Goal: Task Accomplishment & Management: Manage account settings

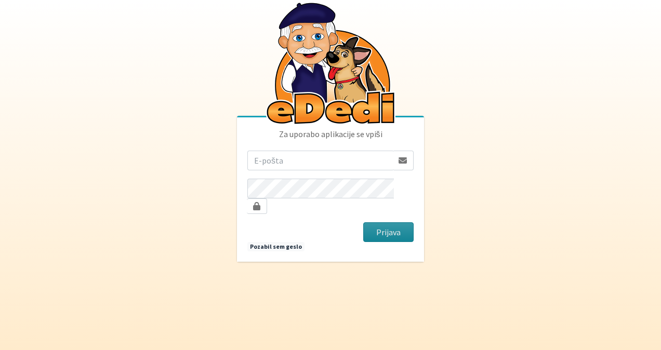
type input "sasapozun@gmail.com"
click at [372, 229] on button "Prijava" at bounding box center [388, 232] width 50 height 20
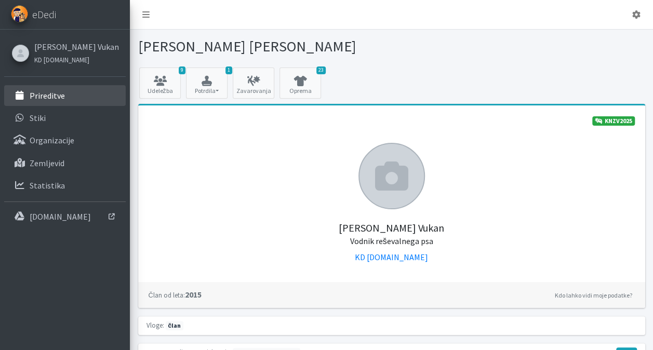
click at [75, 95] on link "Prireditve" at bounding box center [65, 95] width 122 height 21
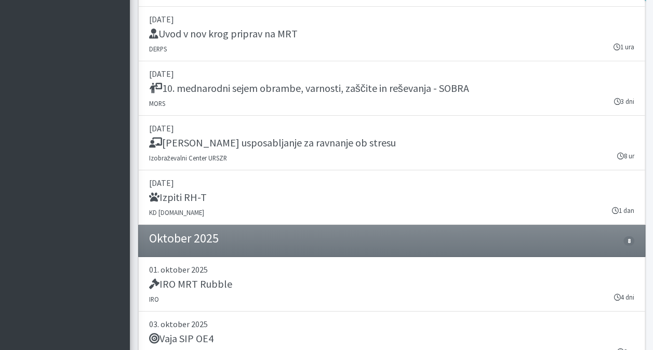
scroll to position [1819, 0]
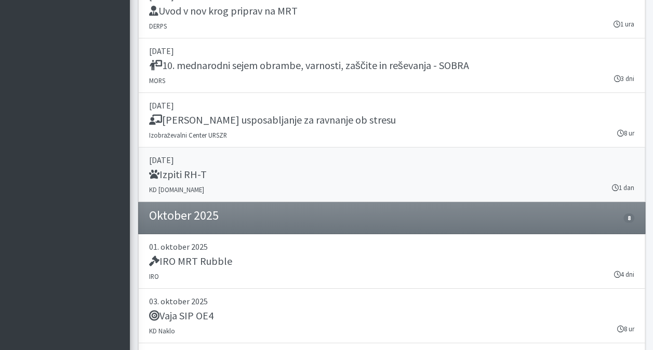
click at [182, 168] on h5 "Izpiti RH-T" at bounding box center [178, 174] width 58 height 12
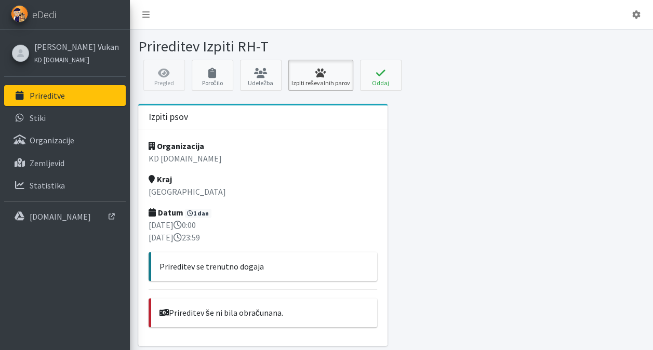
click at [306, 68] on icon at bounding box center [321, 73] width 59 height 10
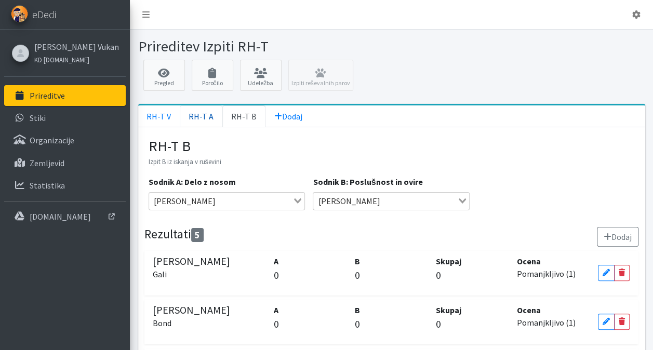
click at [202, 120] on link "RH-T A" at bounding box center [201, 117] width 43 height 22
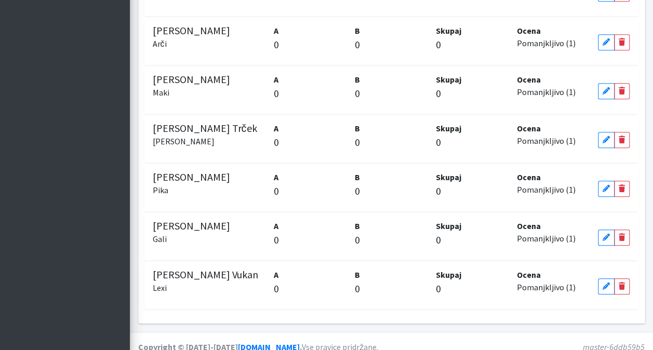
scroll to position [436, 0]
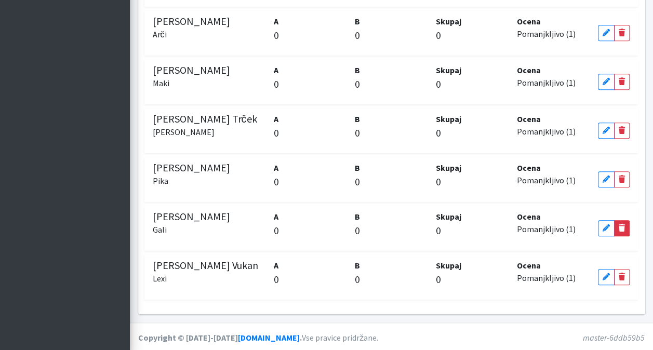
click at [622, 228] on icon at bounding box center [622, 228] width 6 height 7
click at [622, 228] on icon at bounding box center [621, 228] width 7 height 7
click at [622, 228] on icon at bounding box center [622, 228] width 6 height 7
click at [606, 228] on icon at bounding box center [606, 228] width 6 height 7
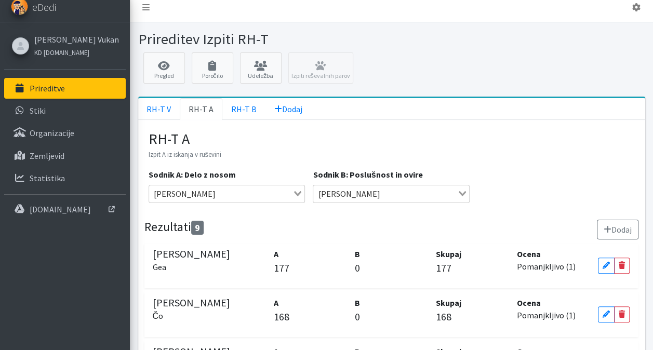
scroll to position [0, 0]
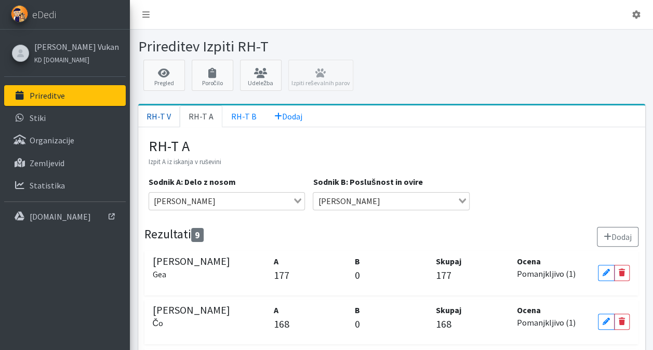
click at [160, 114] on link "RH-T V" at bounding box center [159, 117] width 42 height 22
click at [167, 77] on link "Pregled" at bounding box center [164, 75] width 42 height 31
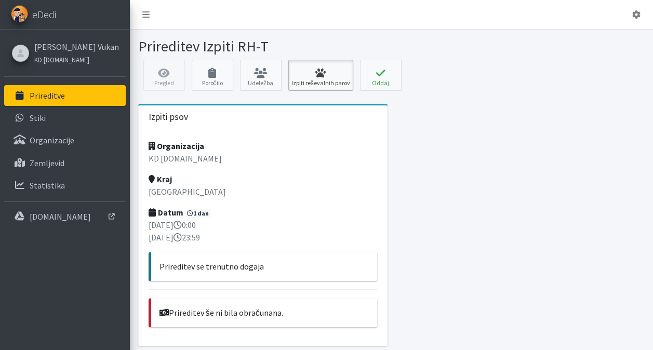
click at [311, 71] on icon at bounding box center [321, 73] width 59 height 10
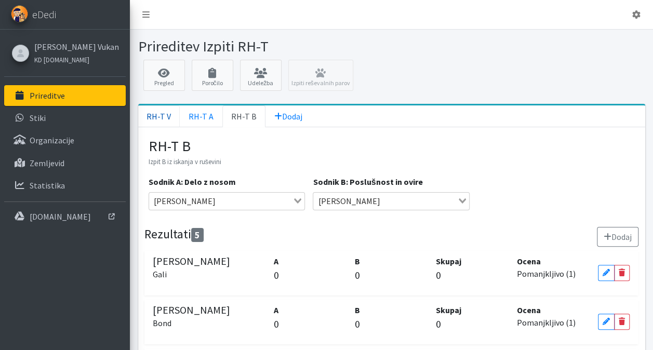
click at [162, 119] on link "RH-T V" at bounding box center [159, 117] width 42 height 22
click at [204, 117] on link "RH-T A" at bounding box center [201, 117] width 43 height 22
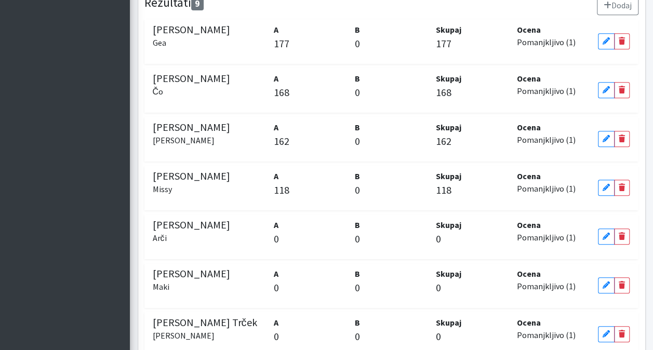
scroll to position [208, 0]
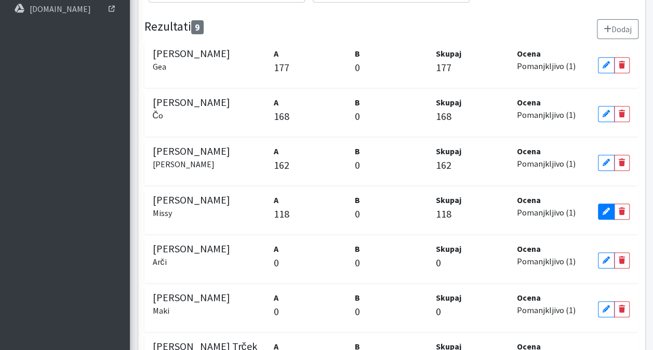
click at [607, 208] on icon at bounding box center [606, 211] width 7 height 7
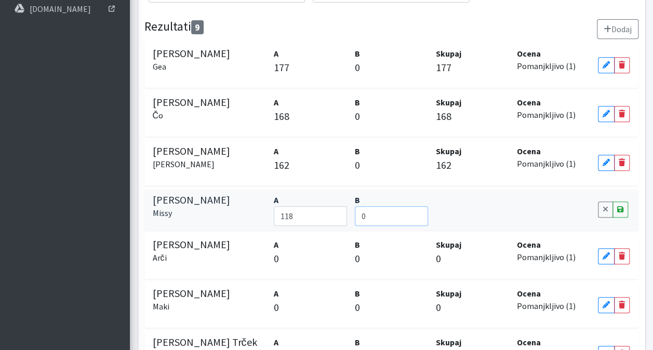
click at [377, 216] on input "0" at bounding box center [391, 216] width 73 height 20
type input "76"
click at [620, 216] on div "Cancel Save" at bounding box center [614, 210] width 41 height 32
click at [622, 206] on icon at bounding box center [621, 209] width 6 height 7
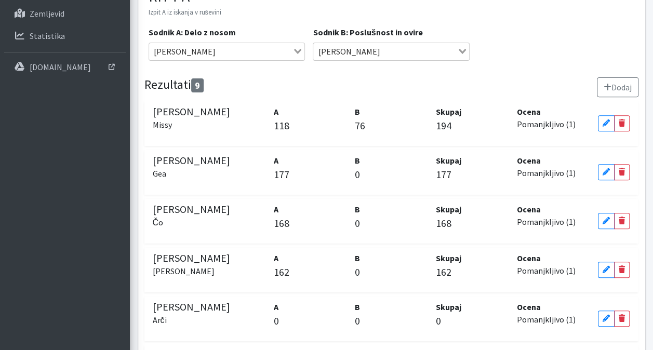
scroll to position [127, 0]
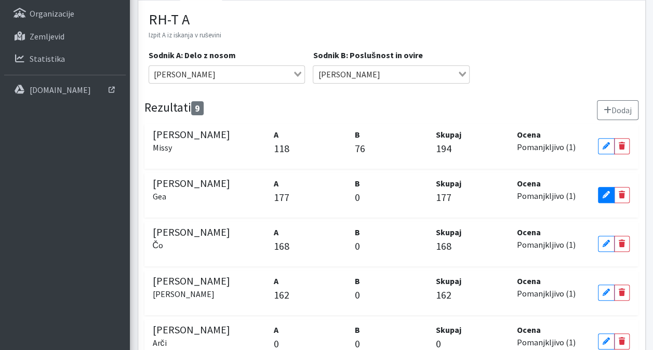
click at [608, 188] on link "Edit" at bounding box center [606, 195] width 17 height 16
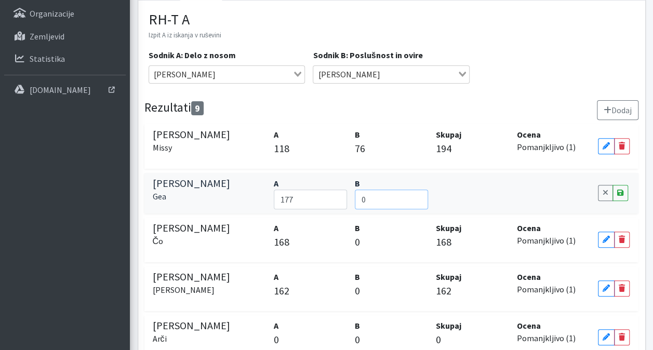
drag, startPoint x: 374, startPoint y: 199, endPoint x: 365, endPoint y: 203, distance: 10.0
click at [364, 204] on input "0" at bounding box center [391, 200] width 73 height 20
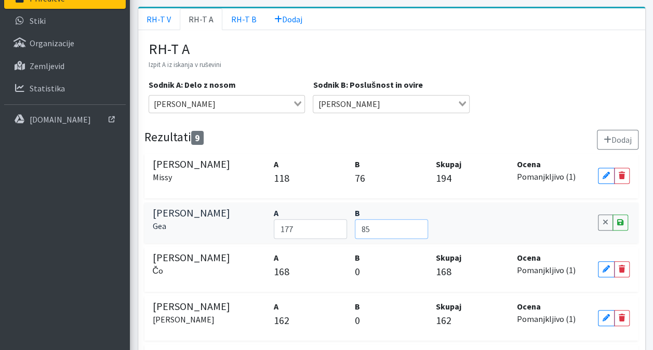
scroll to position [75, 0]
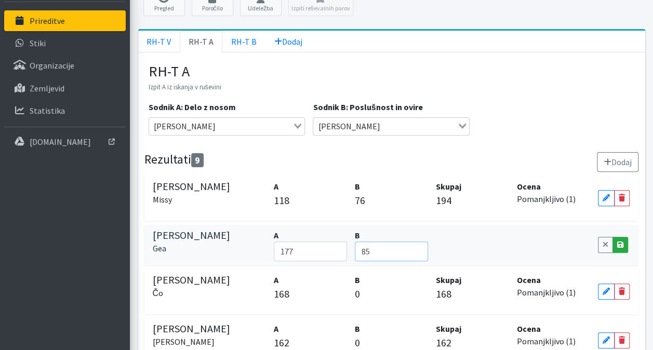
type input "85"
click at [618, 245] on icon at bounding box center [621, 244] width 6 height 7
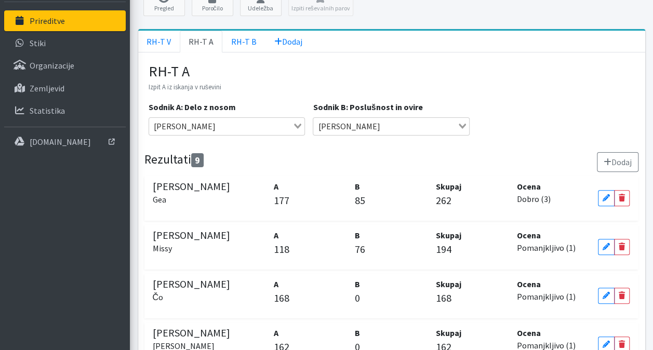
scroll to position [127, 0]
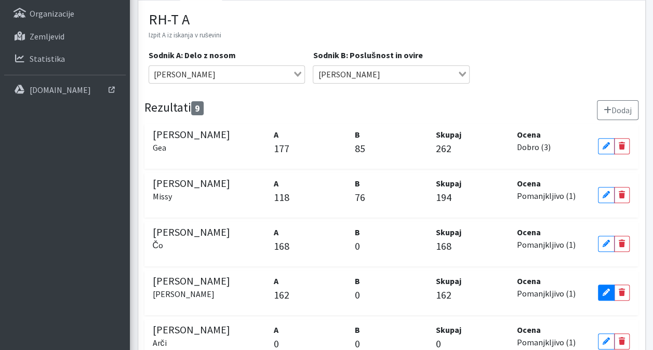
click at [605, 292] on icon at bounding box center [606, 292] width 7 height 7
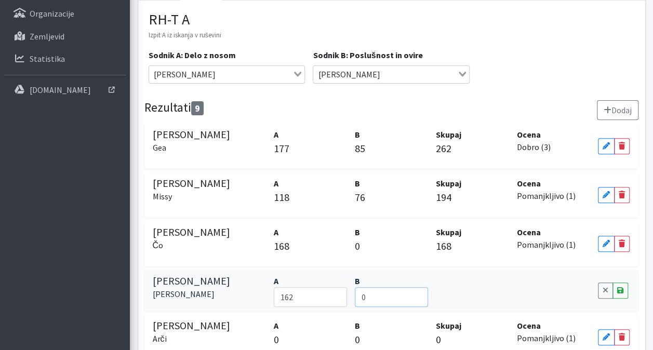
drag, startPoint x: 391, startPoint y: 299, endPoint x: 371, endPoint y: 296, distance: 20.5
click at [371, 296] on input "0" at bounding box center [391, 297] width 73 height 20
type input "89"
click at [620, 288] on icon at bounding box center [621, 290] width 6 height 7
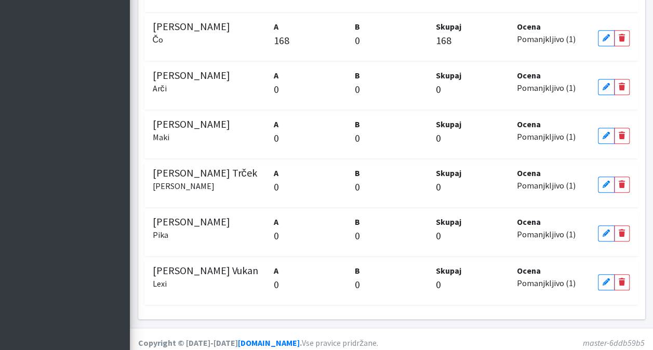
scroll to position [387, 0]
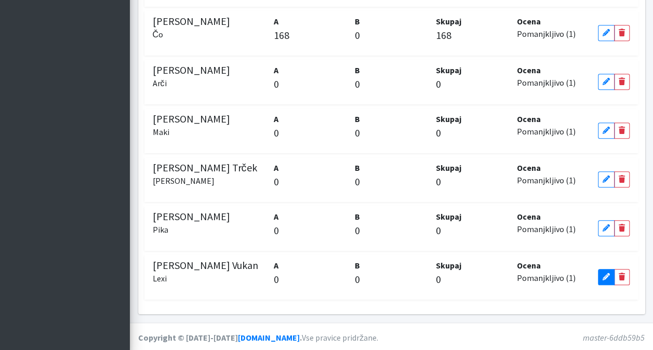
click at [603, 278] on icon at bounding box center [606, 276] width 7 height 7
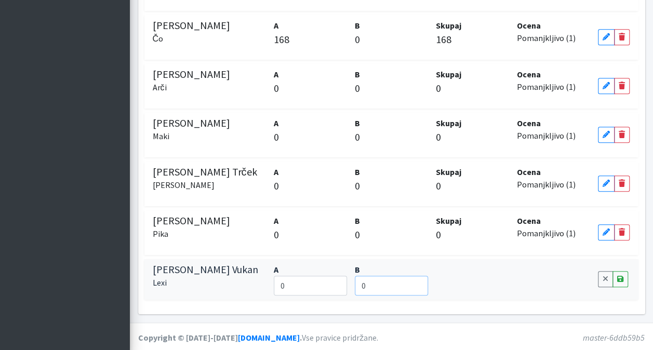
drag, startPoint x: 370, startPoint y: 279, endPoint x: 358, endPoint y: 280, distance: 12.5
click at [356, 280] on input "0" at bounding box center [391, 286] width 73 height 20
type input "94"
click at [624, 280] on link "Save" at bounding box center [621, 279] width 16 height 16
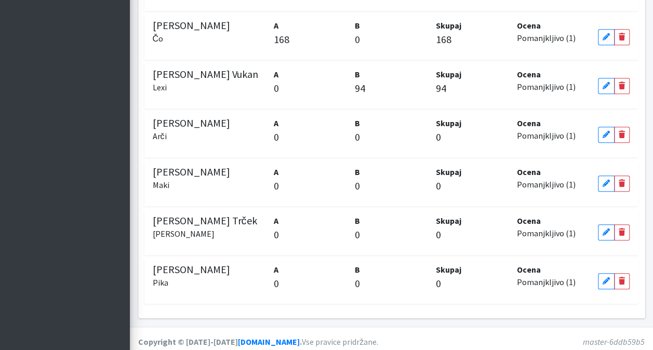
scroll to position [331, 0]
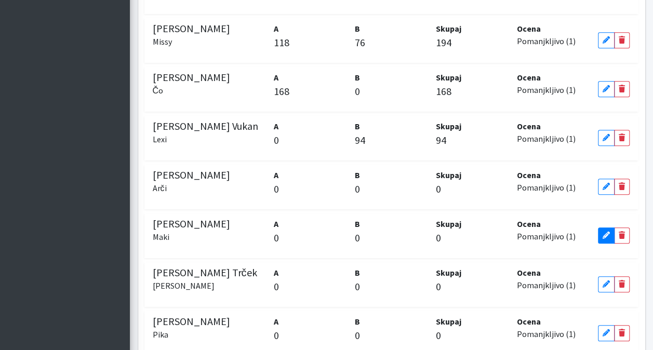
click at [606, 235] on icon at bounding box center [606, 235] width 7 height 7
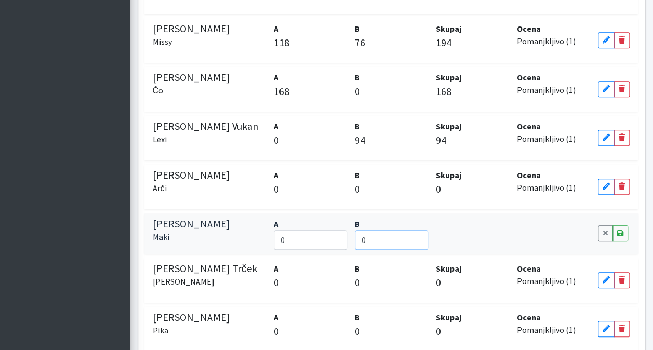
drag, startPoint x: 379, startPoint y: 230, endPoint x: 353, endPoint y: 230, distance: 26.5
click at [353, 230] on div "B 0" at bounding box center [391, 234] width 81 height 32
type input "83"
click at [618, 230] on icon at bounding box center [621, 233] width 6 height 7
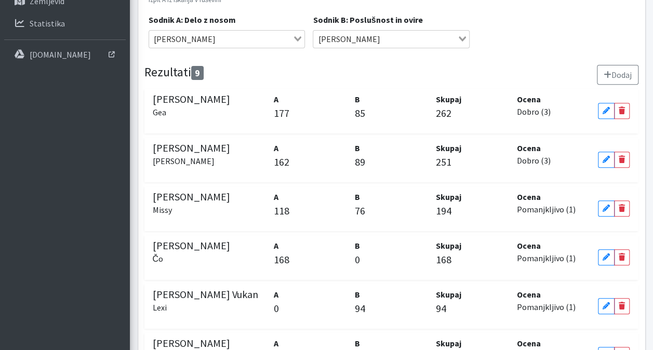
scroll to position [179, 0]
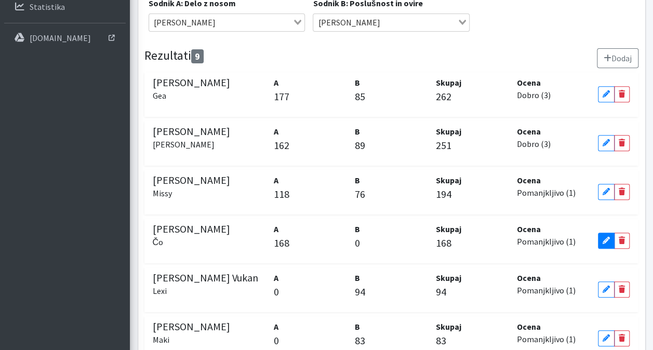
click at [602, 240] on link "Edit" at bounding box center [606, 241] width 17 height 16
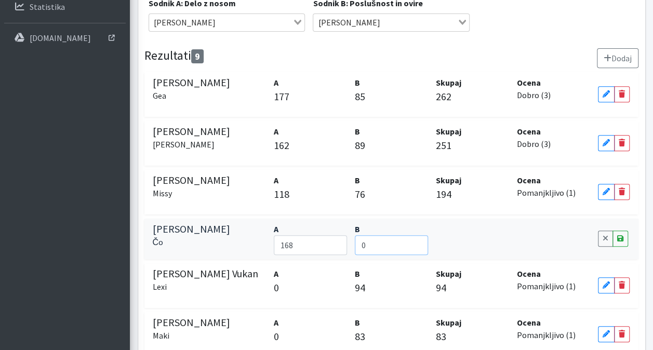
drag, startPoint x: 379, startPoint y: 245, endPoint x: 352, endPoint y: 238, distance: 28.1
click at [352, 238] on div "B 0" at bounding box center [391, 239] width 81 height 32
type input "84"
click at [619, 235] on icon at bounding box center [621, 238] width 6 height 7
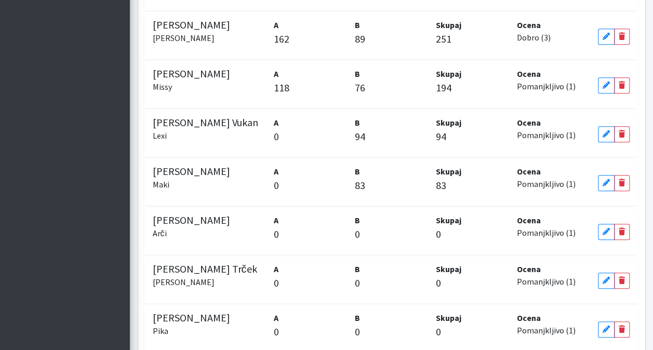
scroll to position [335, 0]
click at [599, 233] on link "Edit" at bounding box center [606, 232] width 17 height 16
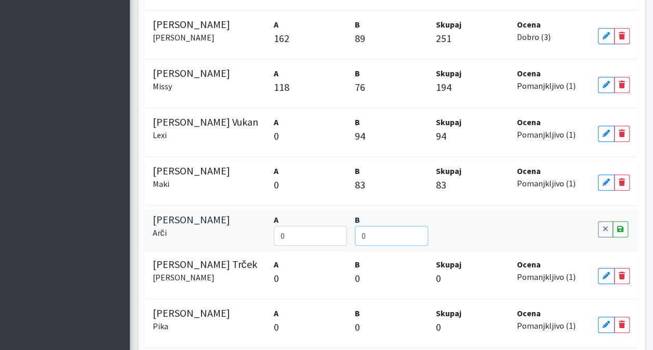
drag, startPoint x: 396, startPoint y: 241, endPoint x: 369, endPoint y: 241, distance: 27.0
click at [369, 241] on input "0" at bounding box center [391, 236] width 73 height 20
type input "85"
click at [622, 226] on icon at bounding box center [621, 229] width 6 height 7
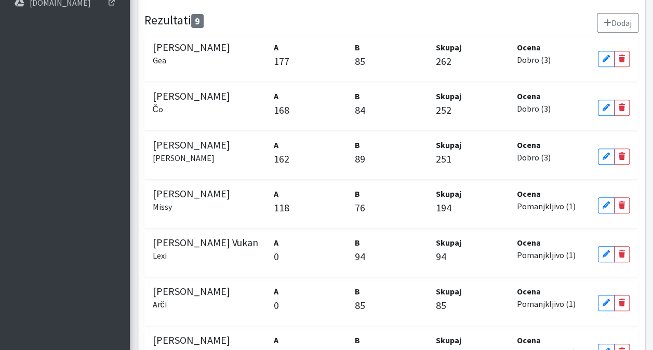
scroll to position [231, 0]
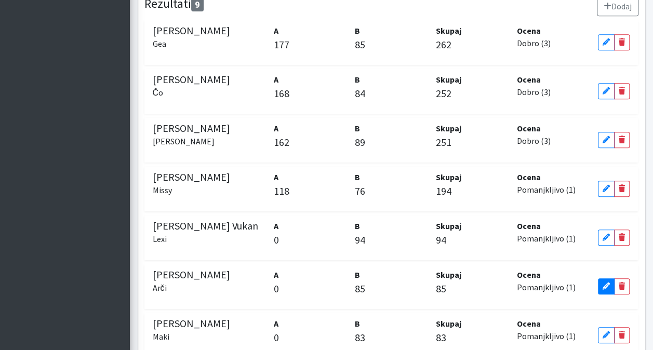
click at [601, 291] on link "Edit" at bounding box center [606, 287] width 17 height 16
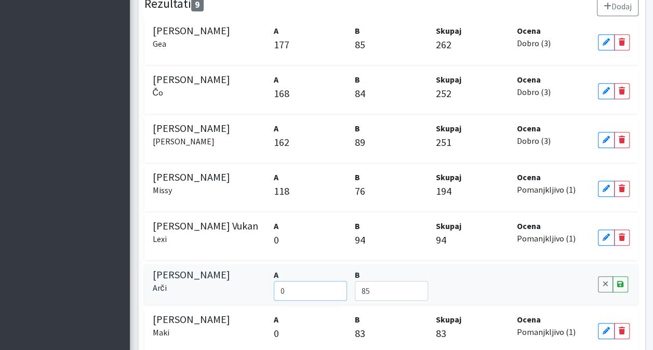
drag, startPoint x: 284, startPoint y: 289, endPoint x: 258, endPoint y: 279, distance: 28.0
click at [258, 279] on div "Sabina Stepan Arči A 0 B 85 Cancel Save" at bounding box center [392, 285] width 494 height 41
type input "140"
click at [620, 282] on icon at bounding box center [621, 284] width 6 height 7
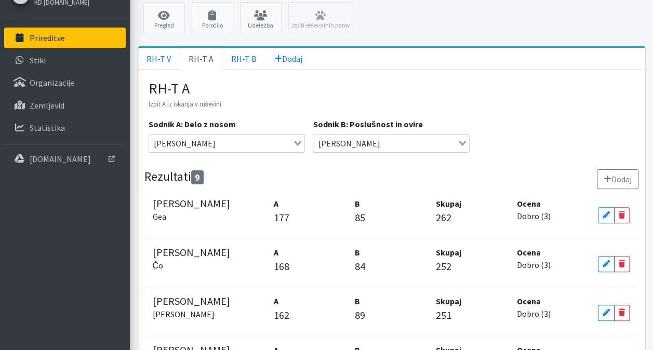
scroll to position [23, 0]
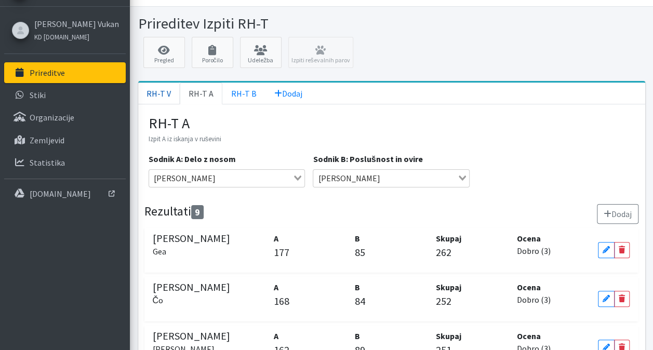
click at [169, 97] on link "RH-T V" at bounding box center [159, 94] width 42 height 22
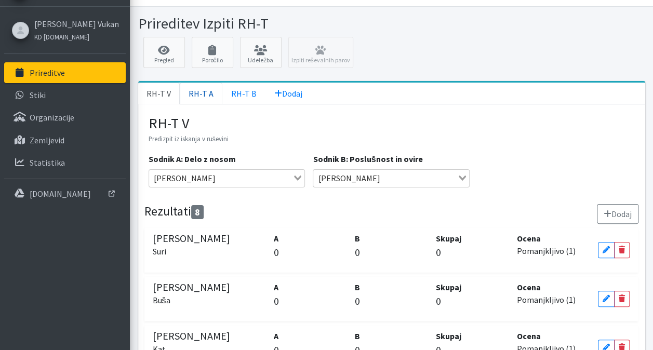
click at [200, 101] on link "RH-T A" at bounding box center [201, 94] width 43 height 22
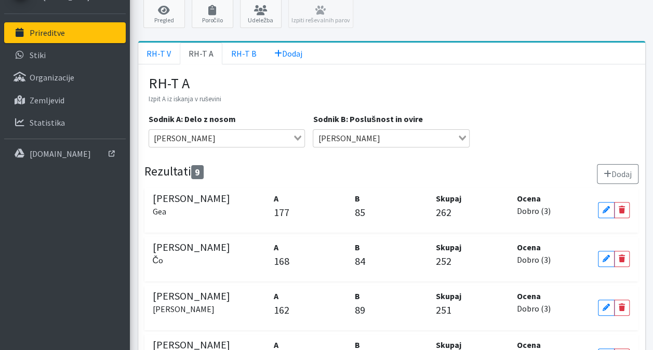
scroll to position [0, 0]
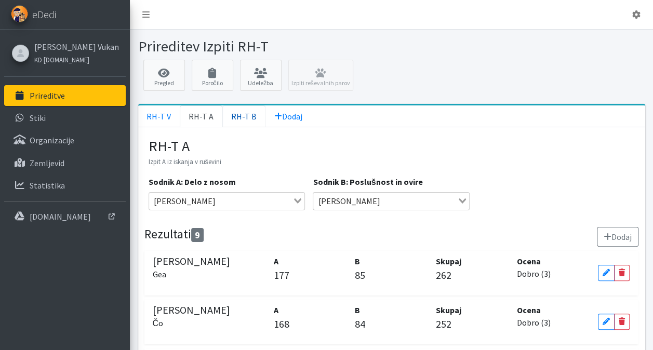
click at [243, 117] on link "RH-T B" at bounding box center [243, 117] width 43 height 22
click at [186, 116] on link "RH-T A" at bounding box center [201, 117] width 43 height 22
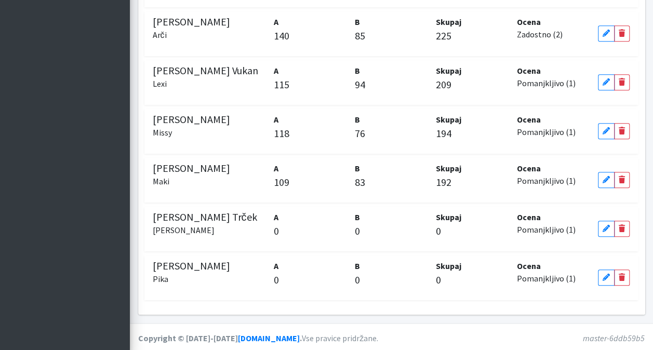
scroll to position [387, 0]
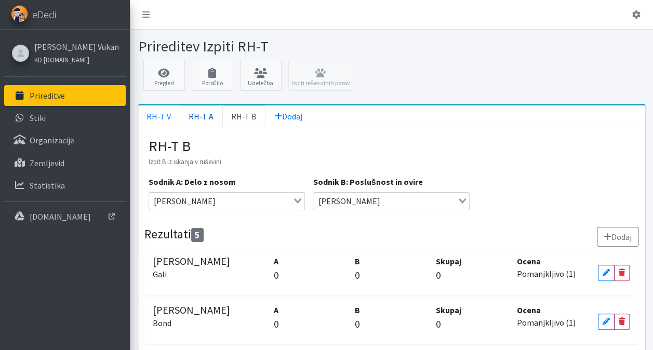
click at [212, 118] on link "RH-T A" at bounding box center [201, 117] width 43 height 22
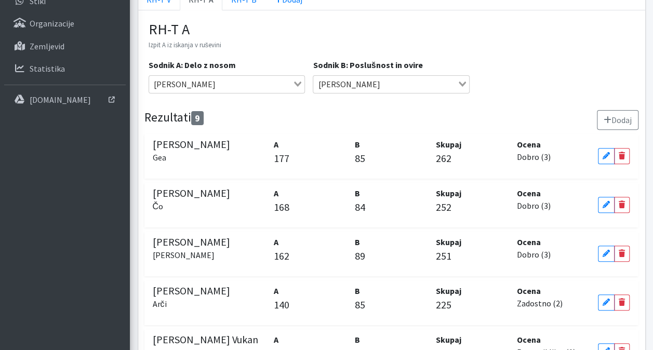
scroll to position [116, 0]
click at [335, 206] on p "168" at bounding box center [310, 208] width 73 height 16
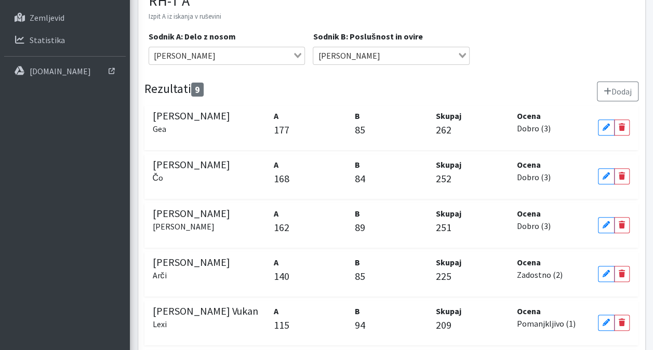
scroll to position [0, 0]
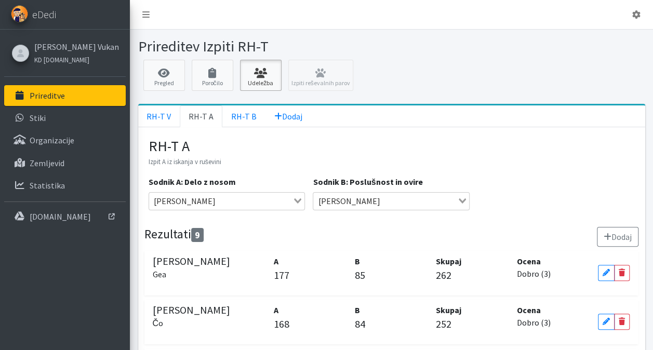
click at [260, 79] on link "Udeležba" at bounding box center [261, 75] width 42 height 31
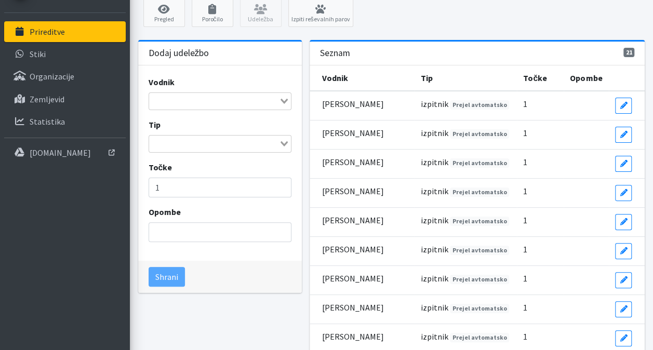
scroll to position [64, 0]
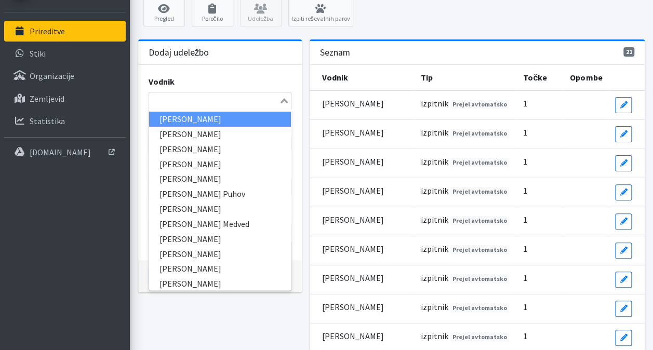
click at [284, 102] on div "Loading..." at bounding box center [285, 100] width 12 height 15
click at [235, 100] on input "Search for option" at bounding box center [214, 101] width 128 height 12
click at [260, 44] on div "Dodaj udeležbo" at bounding box center [220, 53] width 164 height 24
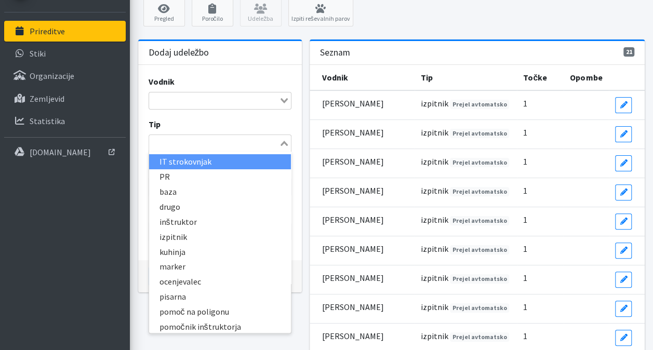
click at [283, 148] on div "Loading..." at bounding box center [220, 144] width 143 height 18
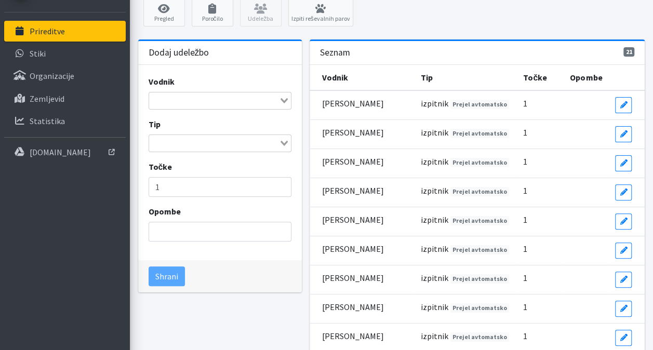
click at [280, 140] on div "Loading..." at bounding box center [285, 142] width 12 height 15
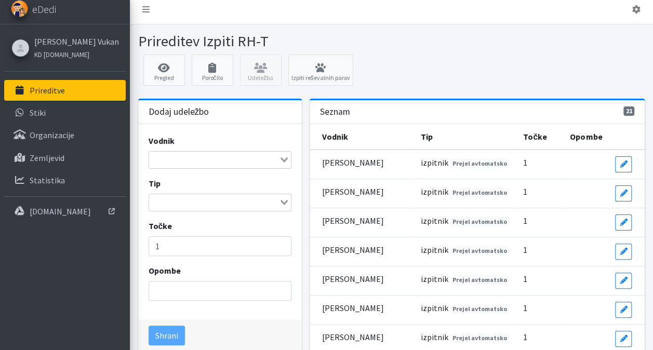
scroll to position [0, 0]
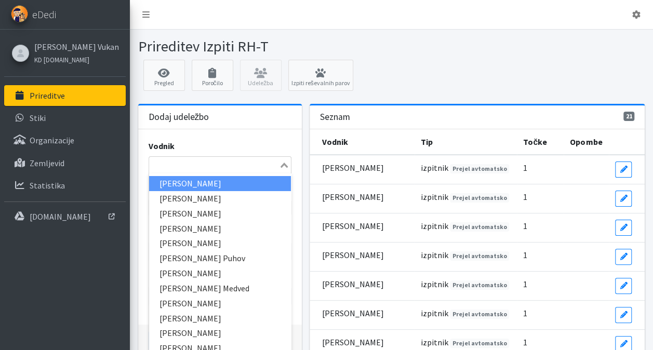
click at [206, 164] on input "Search for option" at bounding box center [214, 165] width 128 height 12
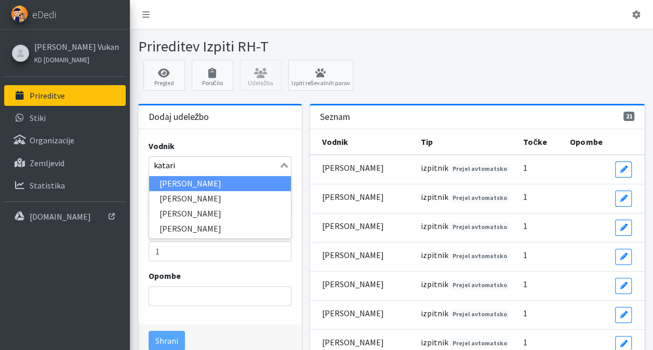
type input "katarin"
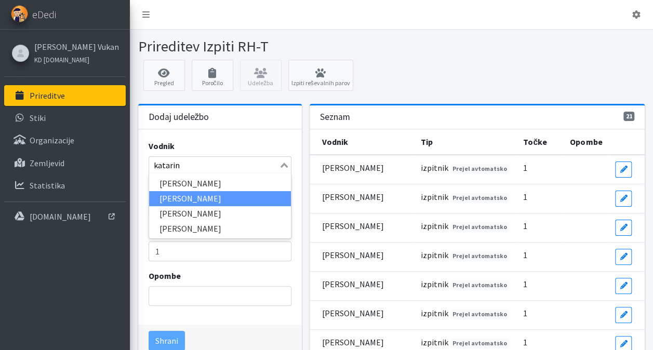
click at [202, 199] on li "[PERSON_NAME]" at bounding box center [220, 198] width 142 height 15
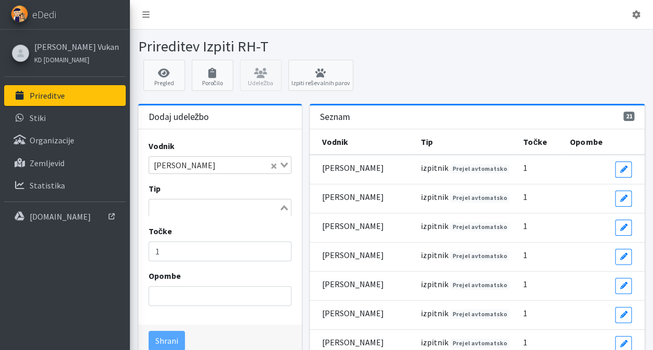
click at [282, 211] on div "Loading..." at bounding box center [285, 207] width 12 height 15
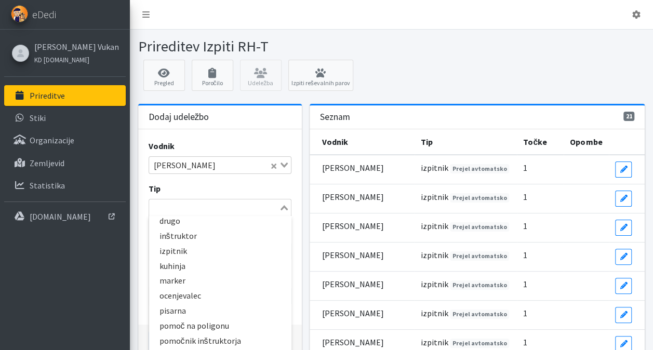
scroll to position [51, 0]
click at [205, 326] on li "pomoč na poligonu" at bounding box center [220, 325] width 142 height 15
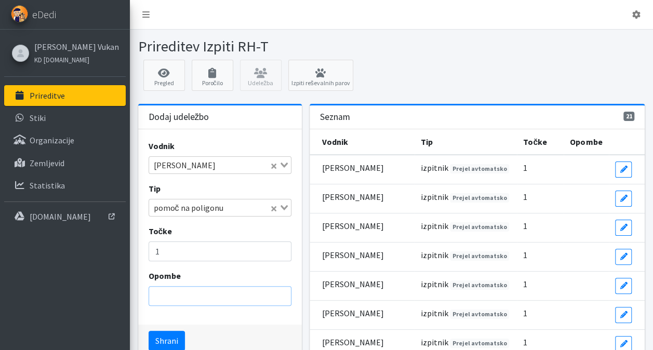
click at [192, 297] on input "Opombe" at bounding box center [220, 296] width 143 height 20
type input "1"
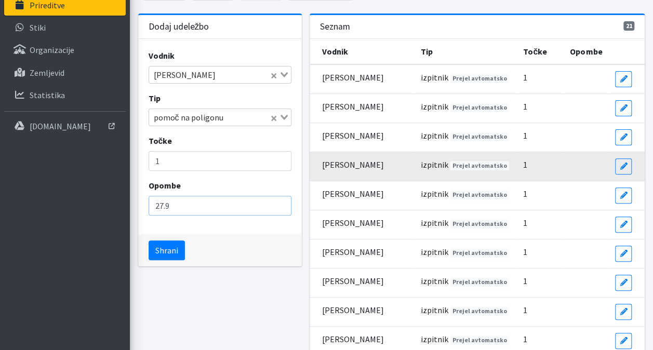
scroll to position [91, 0]
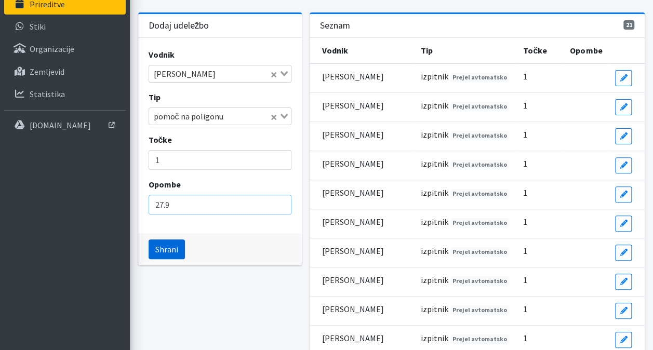
type input "27.9"
click at [168, 246] on button "Shrani" at bounding box center [167, 250] width 36 height 20
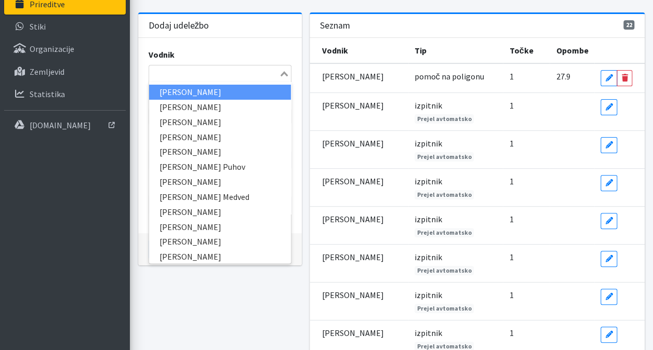
click at [196, 75] on input "Search for option" at bounding box center [214, 74] width 128 height 12
type input "a"
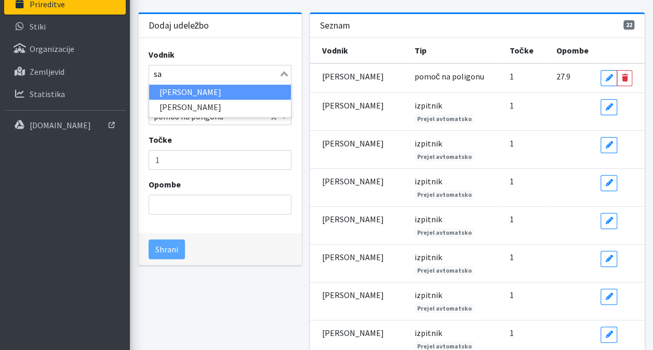
type input "s"
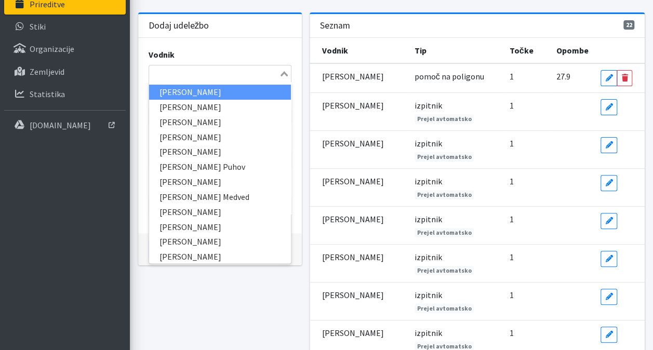
click at [191, 78] on input "Search for option" at bounding box center [214, 74] width 128 height 12
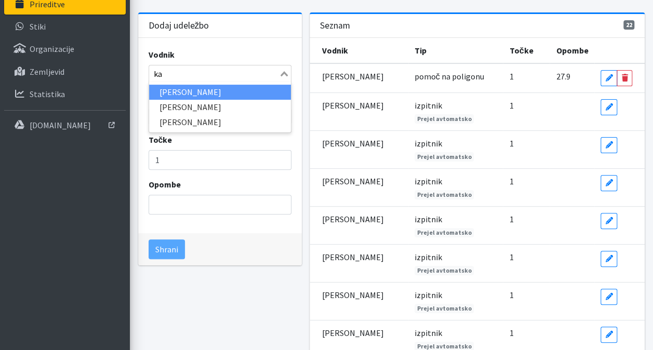
type input "k"
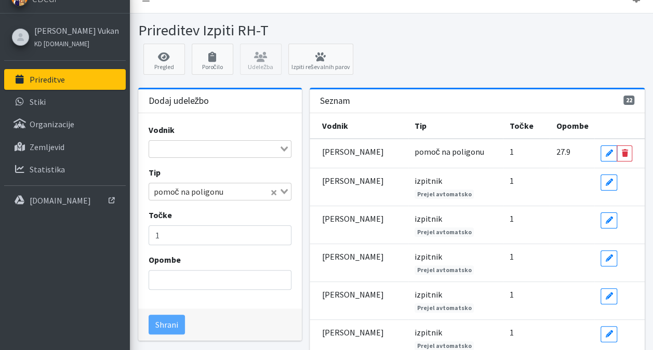
scroll to position [17, 0]
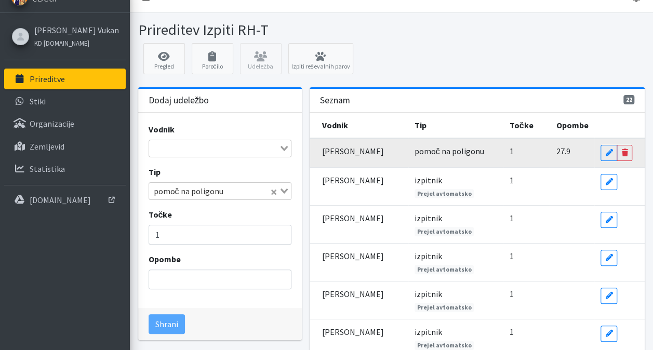
click at [509, 155] on span "1" at bounding box center [511, 151] width 4 height 10
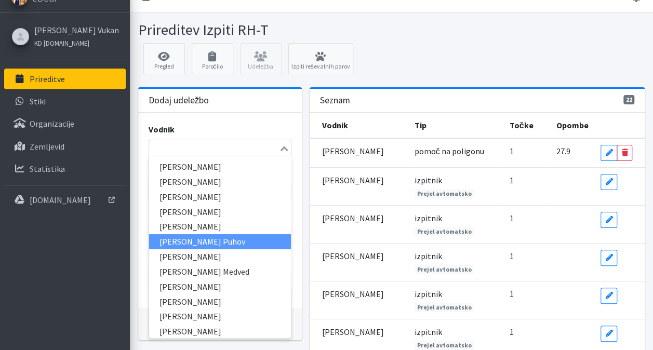
click at [174, 153] on input "Search for option" at bounding box center [214, 148] width 128 height 12
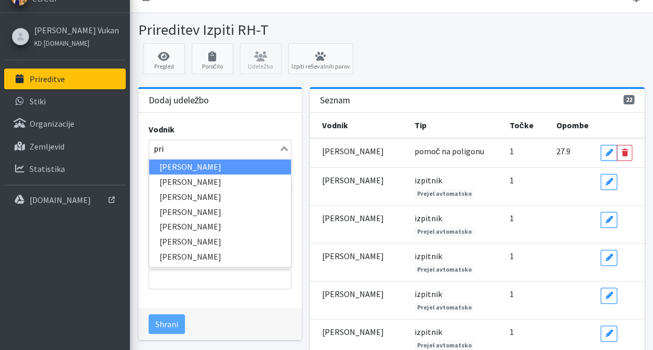
type input "prim"
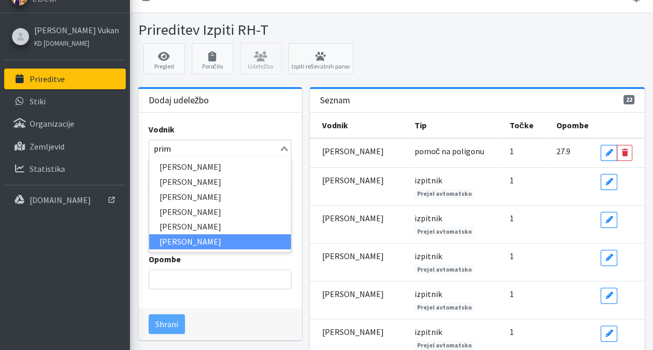
click at [187, 238] on li "[PERSON_NAME]" at bounding box center [220, 241] width 142 height 15
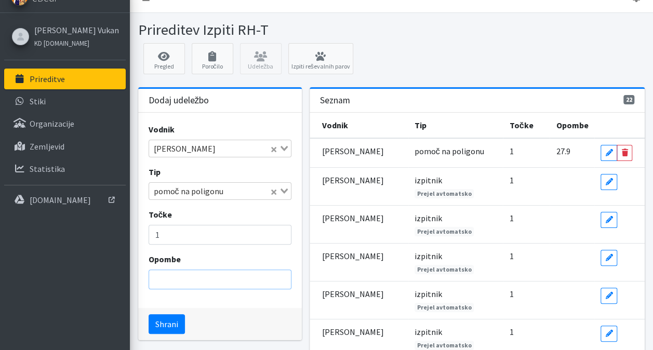
click at [195, 279] on input "Opombe" at bounding box center [220, 280] width 143 height 20
type input "27.9"
click at [167, 324] on button "Shrani" at bounding box center [167, 324] width 36 height 20
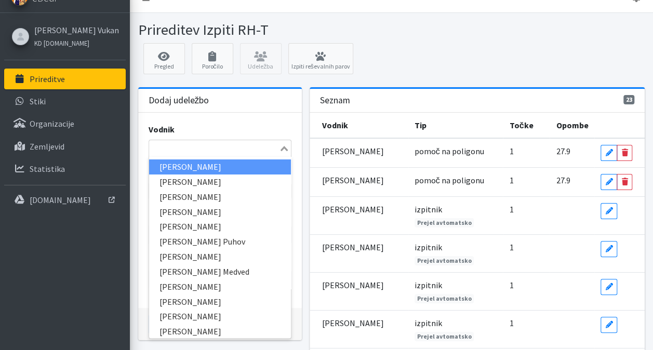
click at [192, 151] on input "Search for option" at bounding box center [214, 148] width 128 height 12
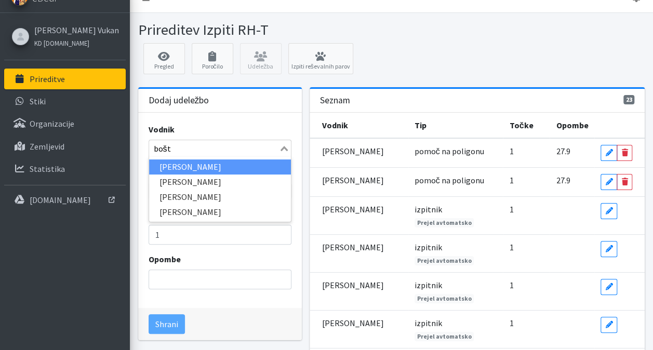
type input "boštj"
click at [203, 168] on li "[PERSON_NAME]" at bounding box center [220, 167] width 142 height 15
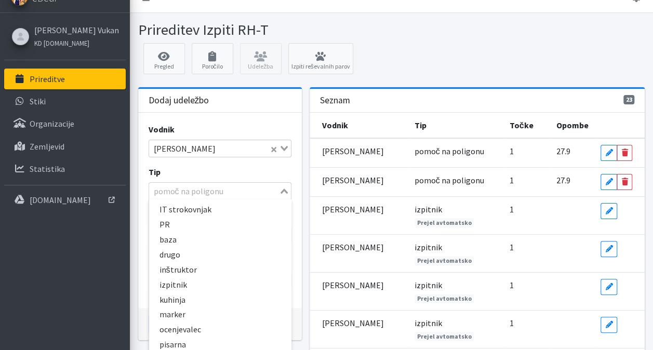
click at [210, 190] on div "pomoč na poligonu" at bounding box center [214, 190] width 130 height 15
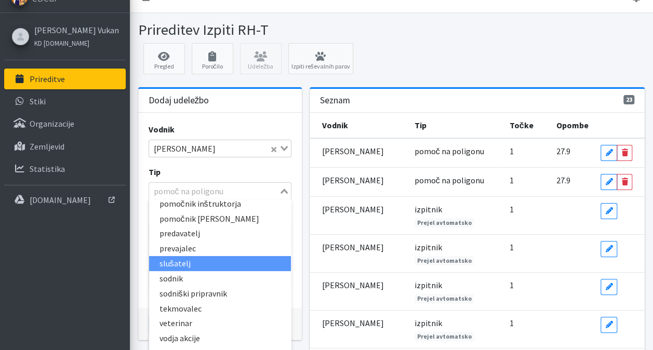
scroll to position [243, 0]
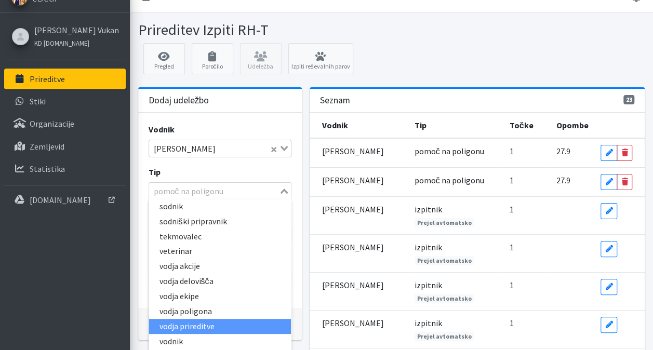
click at [202, 322] on li "vodja prireditve" at bounding box center [220, 326] width 142 height 15
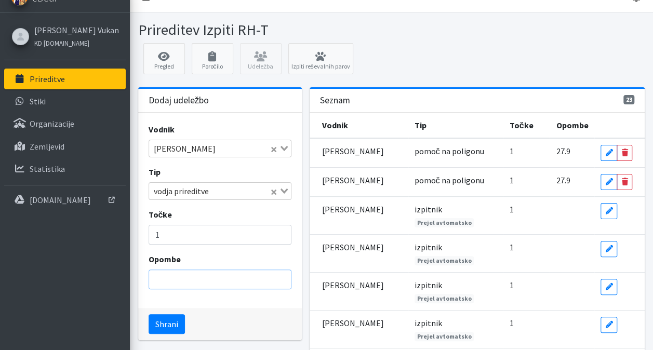
click at [187, 272] on input "Opombe" at bounding box center [220, 280] width 143 height 20
click at [181, 231] on input "1" at bounding box center [220, 235] width 143 height 20
click at [179, 281] on input "Opombe" at bounding box center [220, 280] width 143 height 20
type input "2"
click at [281, 229] on input "2" at bounding box center [220, 235] width 143 height 20
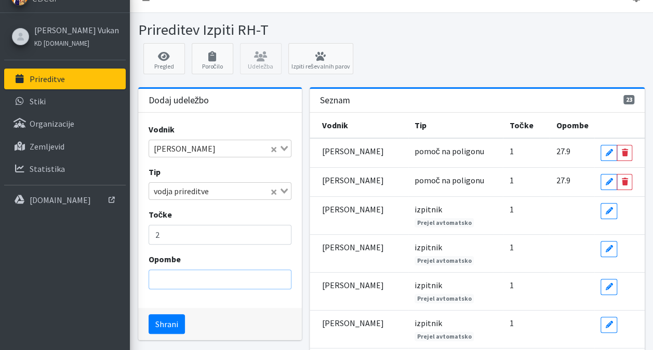
click at [203, 283] on input "Opombe" at bounding box center [220, 280] width 143 height 20
click at [197, 276] on input "27.9" at bounding box center [220, 280] width 143 height 20
type input "27.9&28.9"
click at [167, 320] on button "Shrani" at bounding box center [167, 324] width 36 height 20
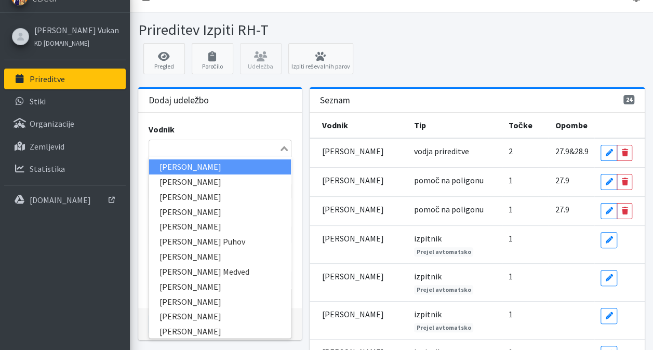
click at [213, 146] on input "Search for option" at bounding box center [214, 148] width 128 height 12
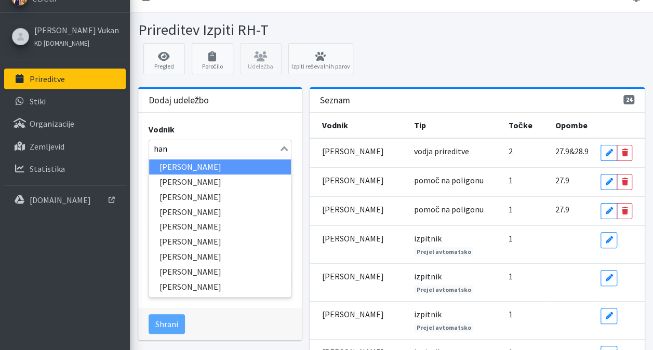
type input "hana"
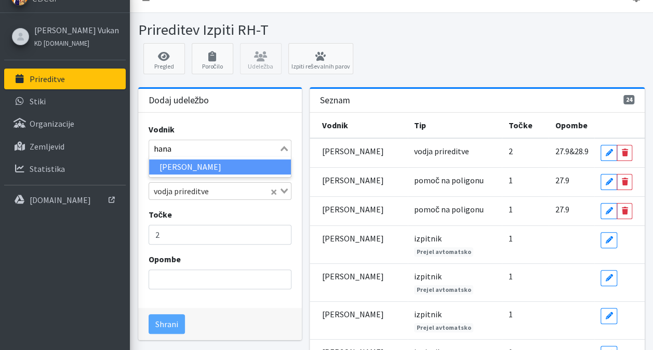
click at [208, 167] on li "[PERSON_NAME]" at bounding box center [220, 167] width 142 height 15
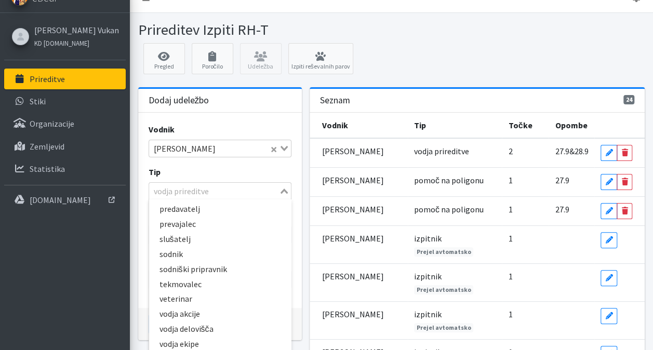
click at [288, 191] on div "Loading..." at bounding box center [285, 190] width 12 height 15
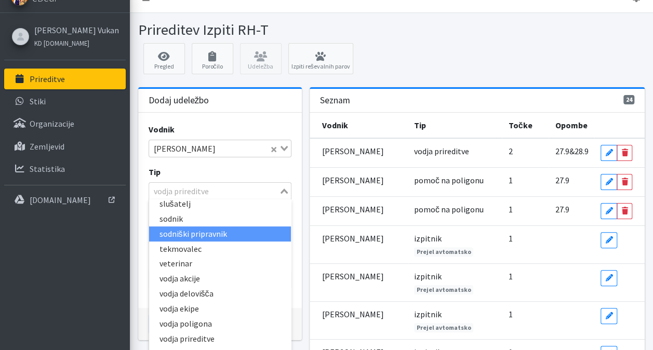
scroll to position [232, 0]
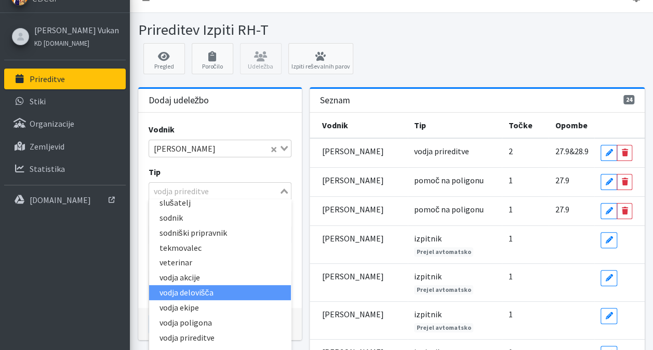
click at [214, 296] on li "vodja delovišča" at bounding box center [220, 292] width 142 height 15
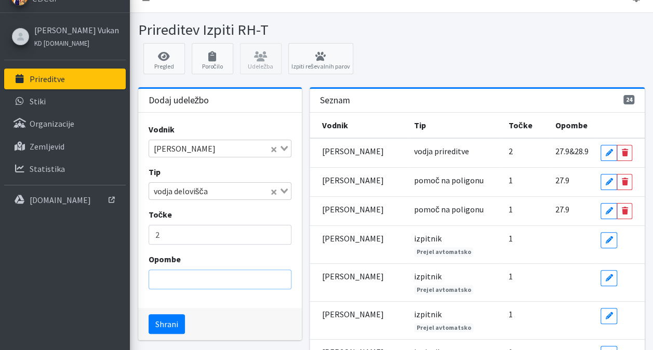
click at [208, 282] on input "Opombe" at bounding box center [220, 280] width 143 height 20
type input "27.9&28.9"
click at [169, 321] on button "Shrani" at bounding box center [167, 324] width 36 height 20
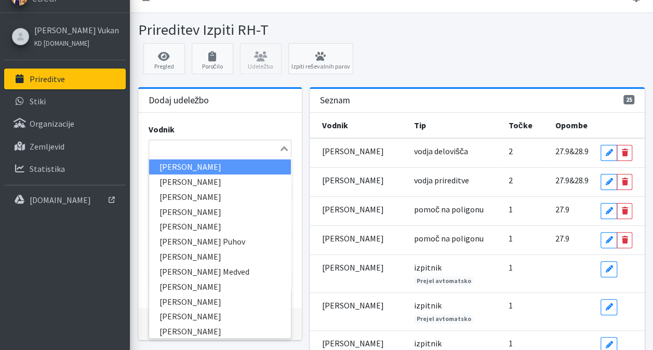
click at [237, 147] on input "Search for option" at bounding box center [214, 148] width 128 height 12
type input "rok"
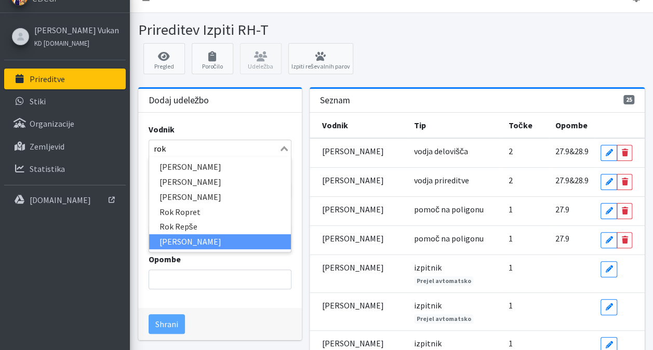
click at [215, 239] on li "[PERSON_NAME]" at bounding box center [220, 241] width 142 height 15
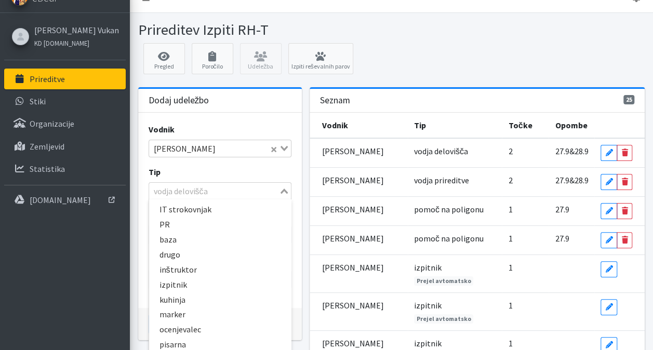
scroll to position [151, 0]
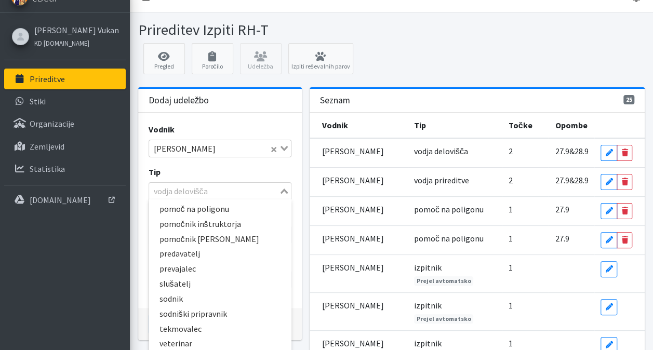
click at [286, 191] on icon "Search for option" at bounding box center [284, 191] width 7 height 5
click at [228, 208] on li "pomoč na poligonu" at bounding box center [220, 209] width 142 height 15
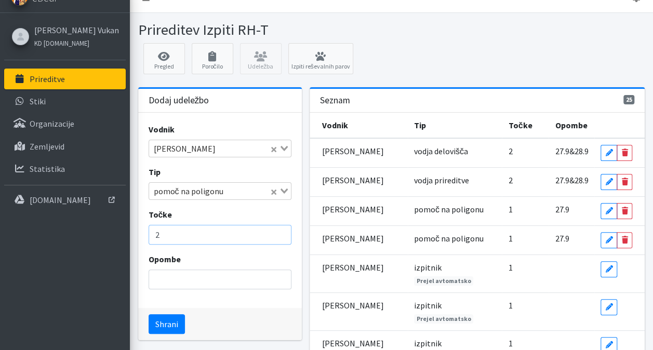
click at [202, 234] on input "2" at bounding box center [220, 235] width 143 height 20
type input "2"
click at [188, 280] on input "Opombe" at bounding box center [220, 280] width 143 height 20
type input "27.9&28.9"
click at [184, 233] on input "2" at bounding box center [220, 235] width 143 height 20
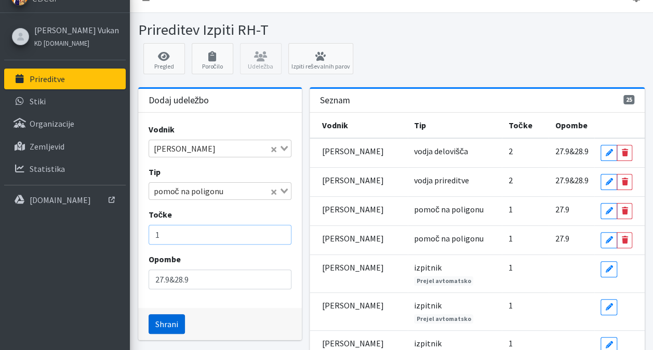
type input "1"
click at [167, 324] on button "Shrani" at bounding box center [167, 324] width 36 height 20
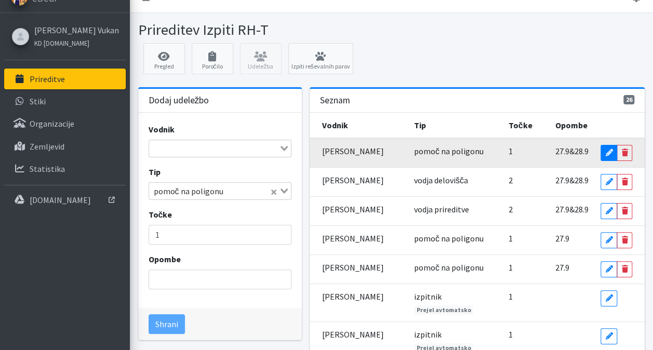
click at [607, 152] on icon at bounding box center [609, 152] width 7 height 7
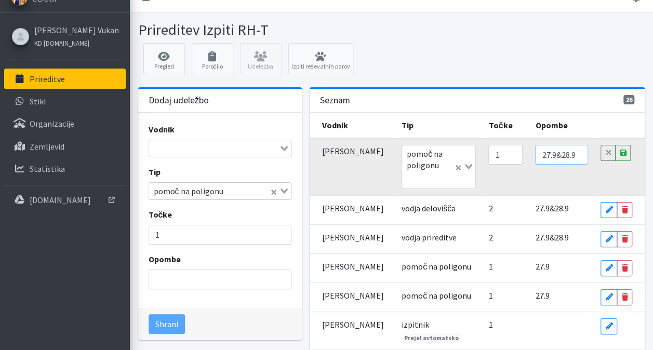
click at [570, 156] on input "27.9&28.9" at bounding box center [561, 155] width 53 height 20
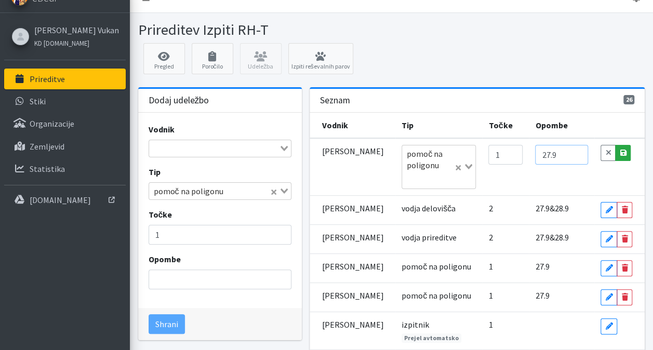
type input "27.9"
click at [625, 150] on icon at bounding box center [623, 152] width 6 height 7
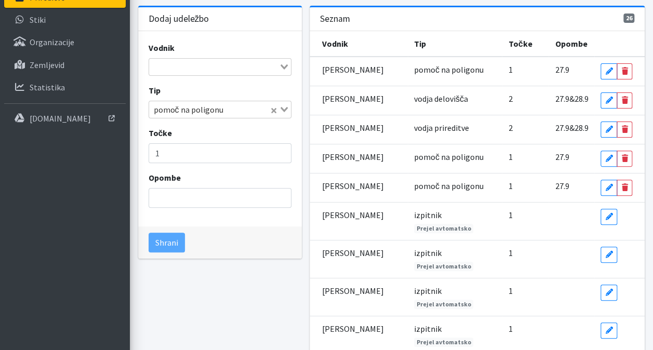
scroll to position [96, 0]
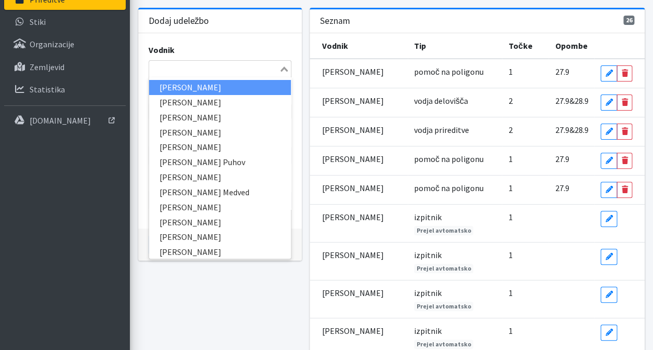
click at [192, 68] on input "Search for option" at bounding box center [214, 69] width 128 height 12
type input "rok"
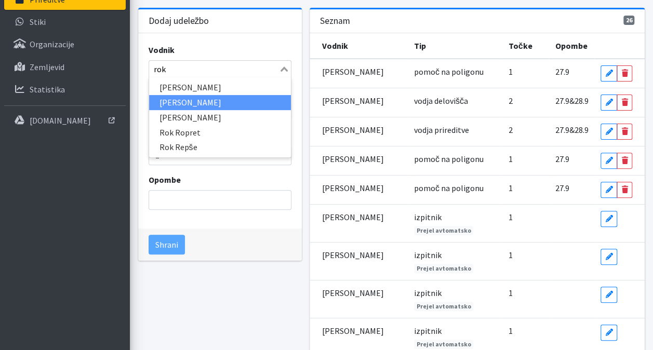
click at [189, 99] on li "Rok Žurga" at bounding box center [220, 102] width 142 height 15
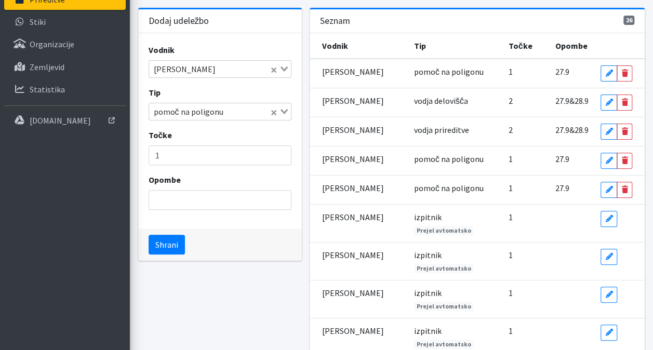
click at [283, 109] on icon "Search for option" at bounding box center [284, 111] width 7 height 5
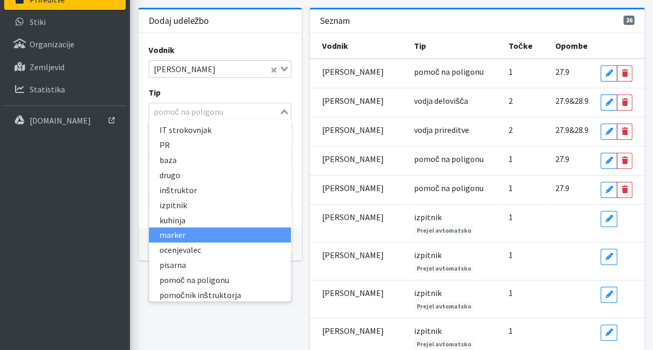
click at [206, 237] on li "marker" at bounding box center [220, 235] width 142 height 15
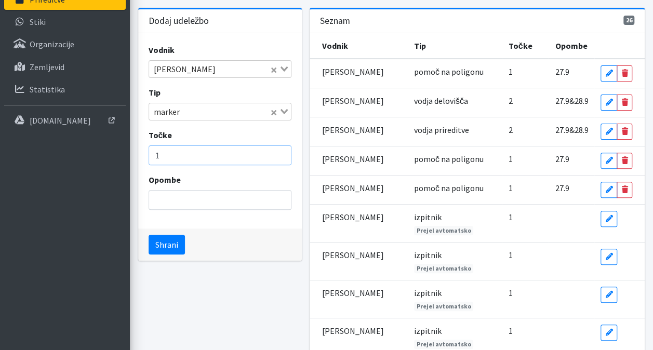
click at [184, 159] on input "1" at bounding box center [220, 156] width 143 height 20
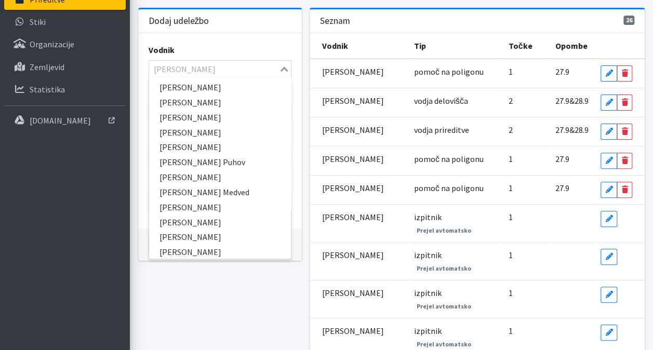
scroll to position [2296, 0]
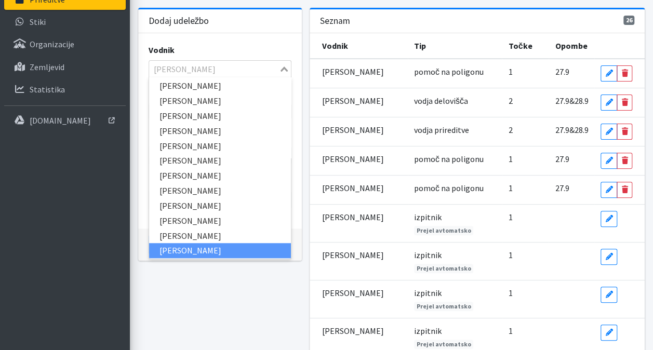
click at [215, 72] on input "Search for option" at bounding box center [214, 69] width 128 height 12
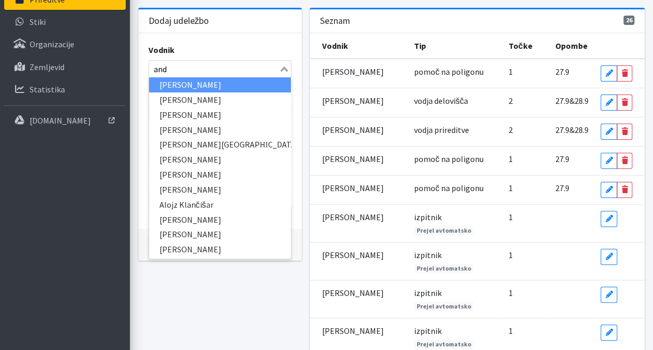
scroll to position [0, 0]
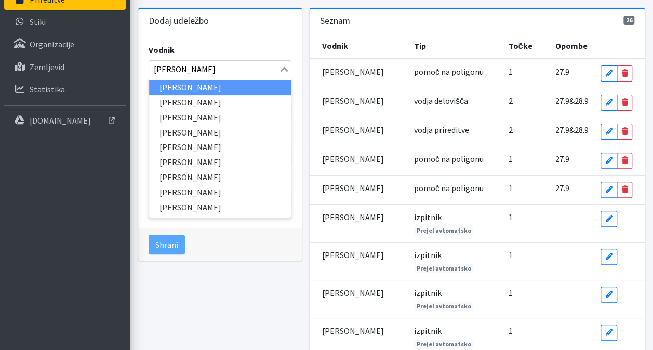
type input "andreja"
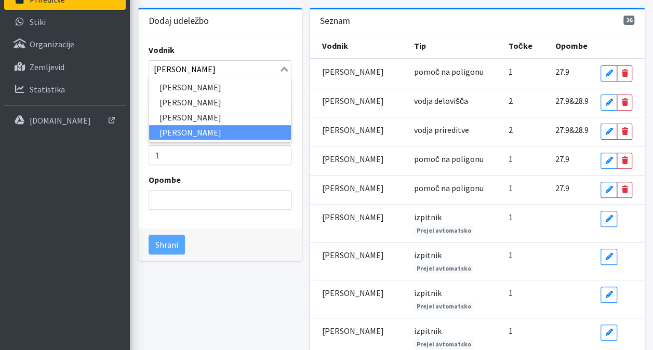
click at [220, 127] on li "[PERSON_NAME]" at bounding box center [220, 132] width 142 height 15
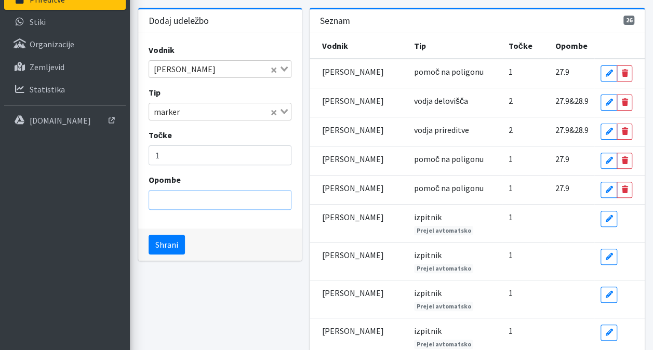
click at [189, 202] on input "Opombe" at bounding box center [220, 200] width 143 height 20
type input "27.9"
click at [160, 241] on button "Shrani" at bounding box center [167, 245] width 36 height 20
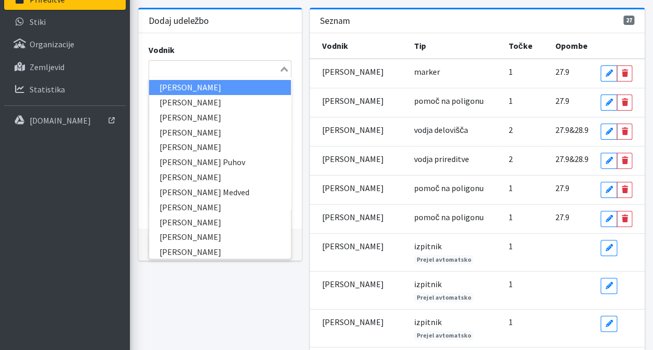
click at [189, 63] on input "Search for option" at bounding box center [214, 69] width 128 height 12
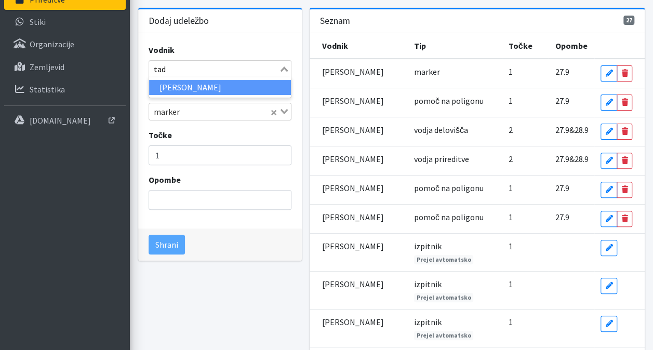
type input "tade"
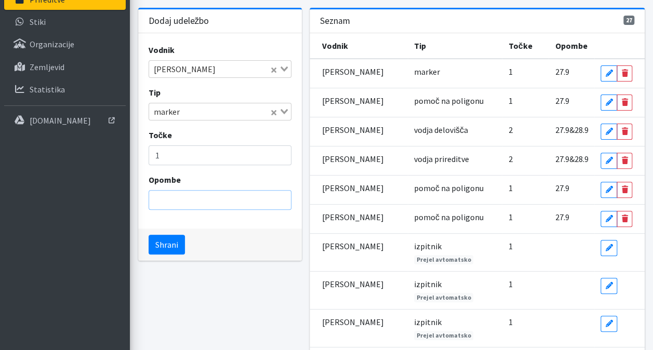
click at [187, 196] on input "Opombe" at bounding box center [220, 200] width 143 height 20
type input "1"
type input "27.9"
click at [167, 248] on button "Shrani" at bounding box center [167, 245] width 36 height 20
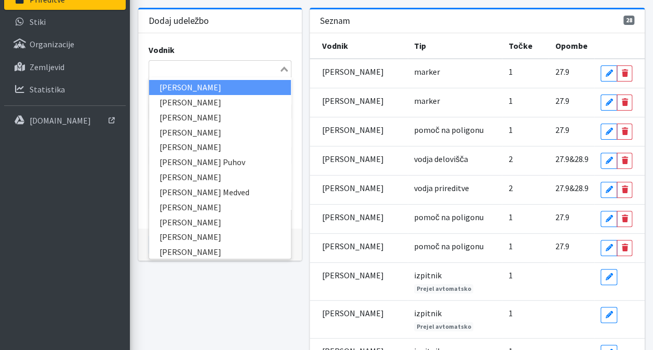
click at [203, 65] on input "Search for option" at bounding box center [214, 69] width 128 height 12
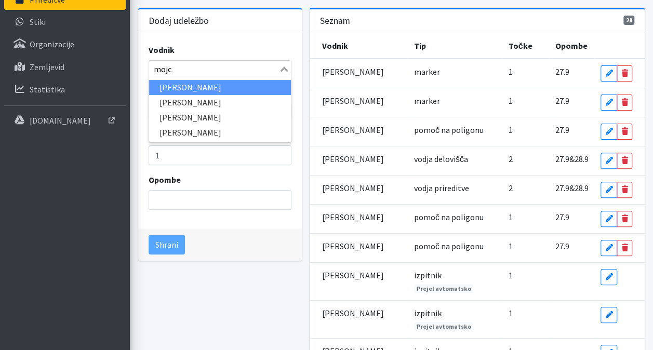
type input "mojca"
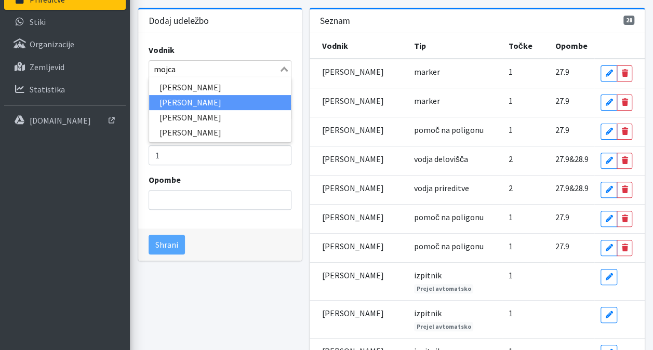
click at [199, 104] on li "[PERSON_NAME]" at bounding box center [220, 102] width 142 height 15
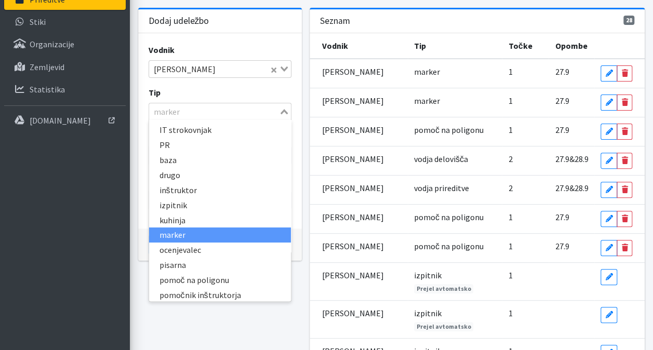
click at [283, 110] on icon "Search for option" at bounding box center [284, 111] width 7 height 5
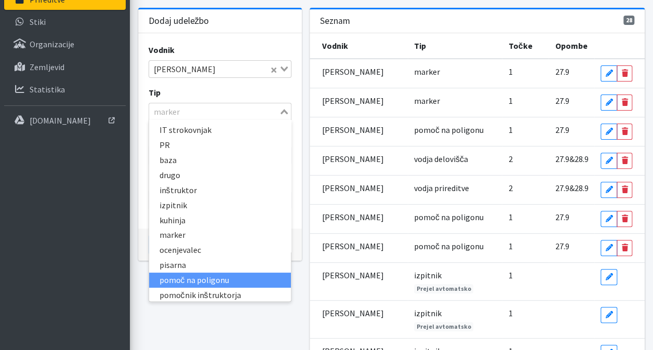
click at [230, 279] on li "pomoč na poligonu" at bounding box center [220, 280] width 142 height 15
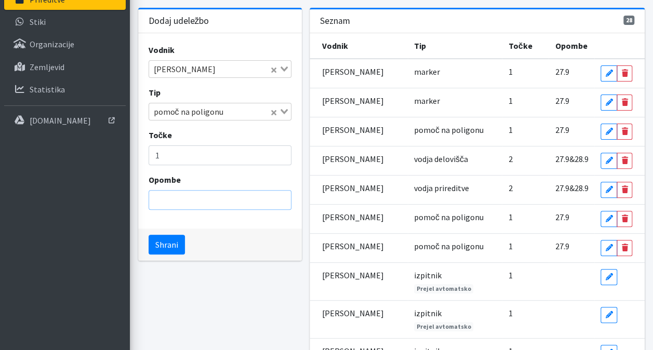
click at [228, 193] on input "Opombe" at bounding box center [220, 200] width 143 height 20
type input "28.9"
click at [173, 243] on button "Shrani" at bounding box center [167, 245] width 36 height 20
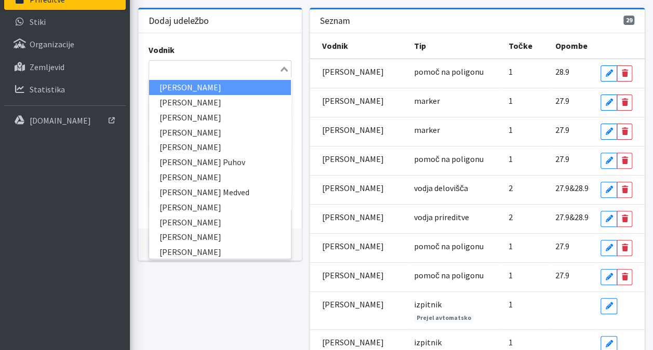
click at [196, 73] on input "Search for option" at bounding box center [214, 69] width 128 height 12
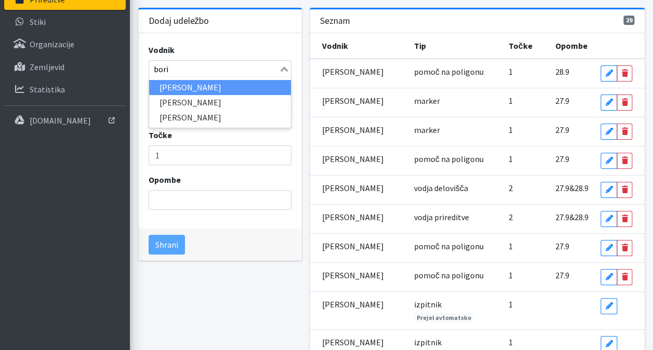
type input "boris"
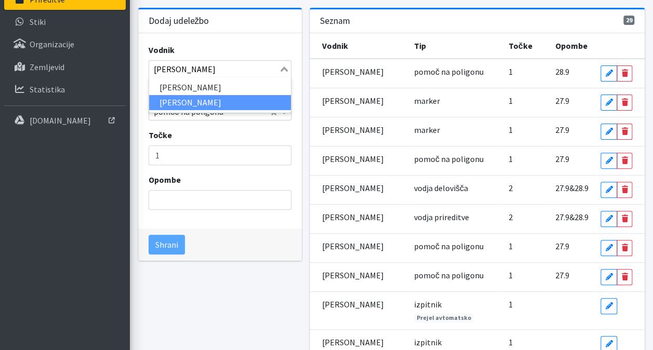
click at [200, 102] on li "Boris Poličnik" at bounding box center [220, 102] width 142 height 15
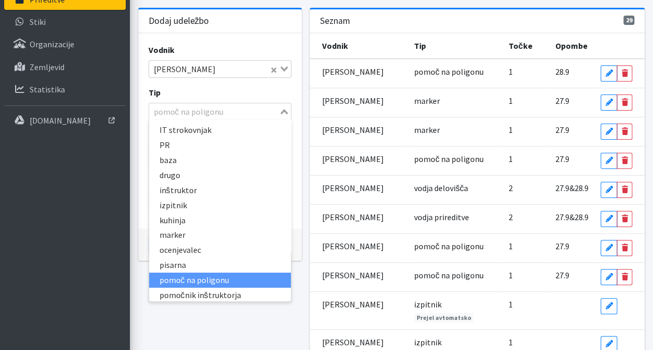
click at [285, 111] on icon "Search for option" at bounding box center [284, 111] width 7 height 5
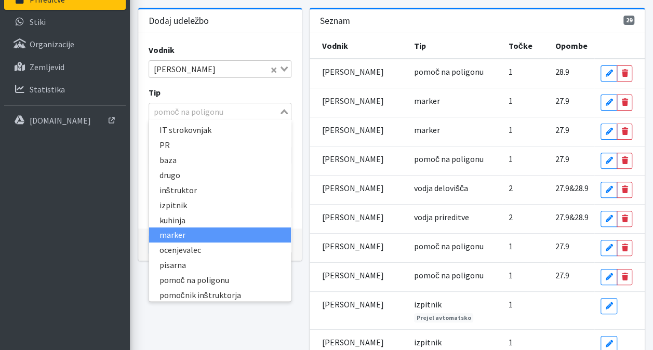
click at [207, 228] on li "marker" at bounding box center [220, 235] width 142 height 15
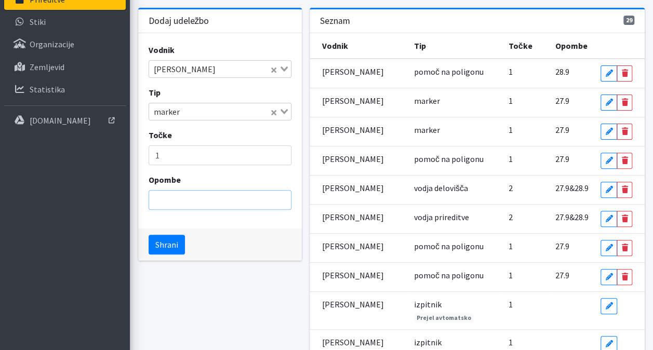
click at [202, 206] on input "Opombe" at bounding box center [220, 200] width 143 height 20
type input "27.9"
click at [172, 241] on button "Shrani" at bounding box center [167, 245] width 36 height 20
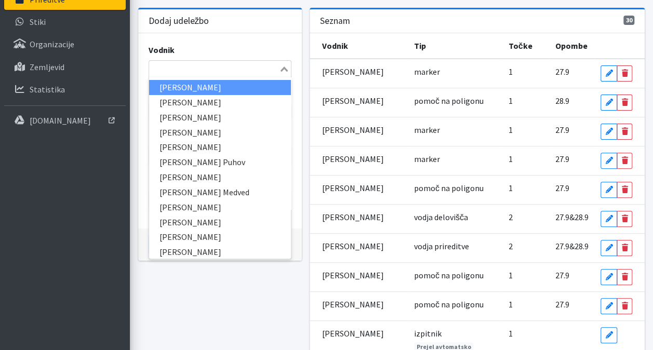
click at [175, 75] on div "Loading..." at bounding box center [220, 69] width 143 height 18
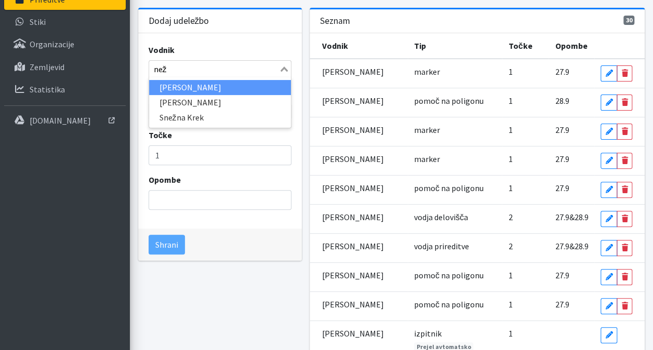
type input "neža"
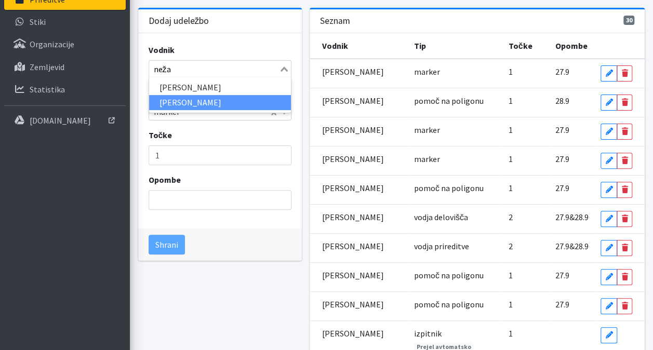
click at [181, 96] on li "Neža Murn" at bounding box center [220, 102] width 142 height 15
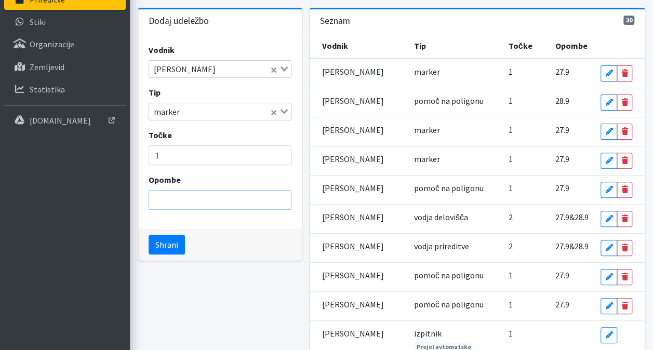
click at [179, 192] on input "Opombe" at bounding box center [220, 200] width 143 height 20
type input "27.9"
click at [164, 235] on button "Shrani" at bounding box center [167, 245] width 36 height 20
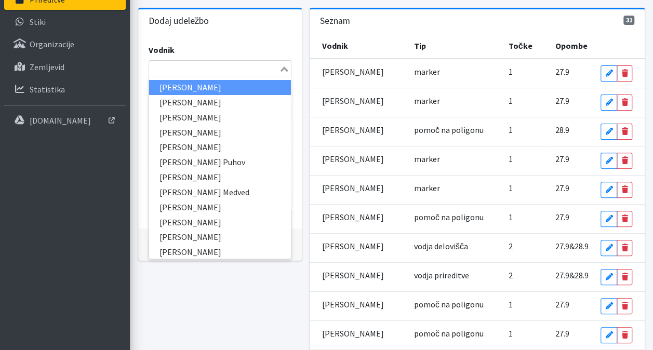
click at [200, 67] on input "Search for option" at bounding box center [214, 69] width 128 height 12
type input "tea"
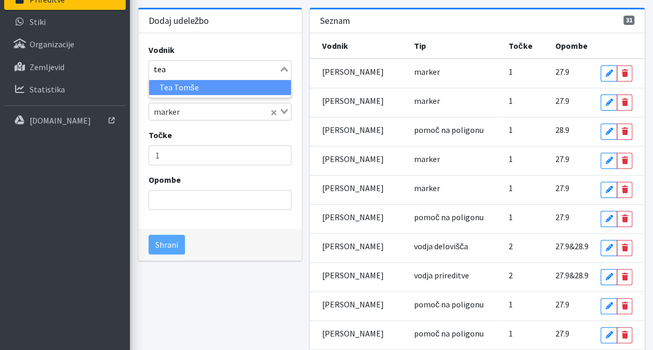
click at [200, 81] on li "Tea Tomše" at bounding box center [220, 87] width 142 height 15
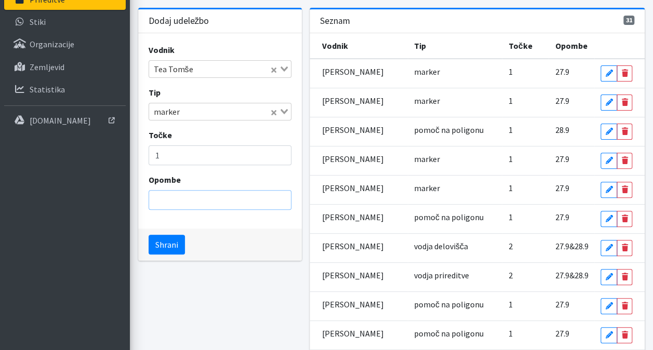
click at [190, 192] on input "Opombe" at bounding box center [220, 200] width 143 height 20
type input "27.9"
click at [164, 246] on button "Shrani" at bounding box center [167, 245] width 36 height 20
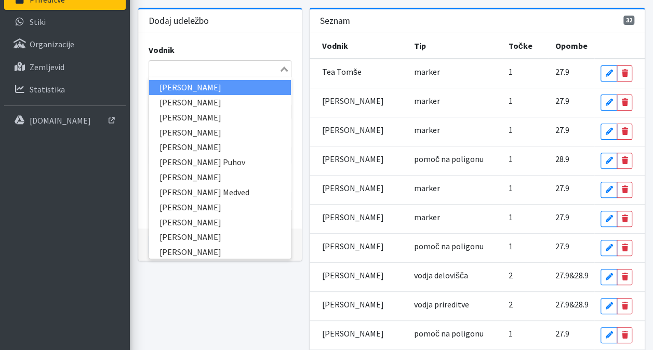
click at [193, 70] on input "Search for option" at bounding box center [214, 69] width 128 height 12
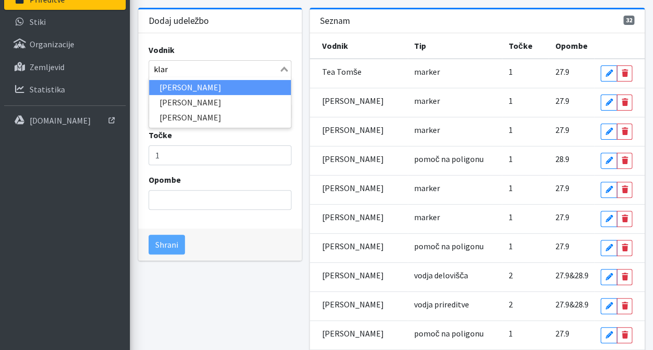
type input "klara"
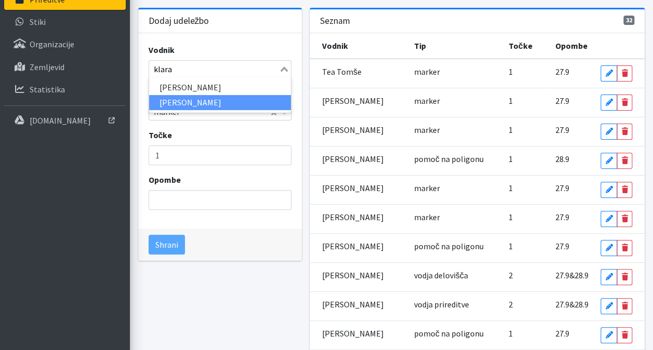
click at [192, 101] on li "Klara Žibret" at bounding box center [220, 102] width 142 height 15
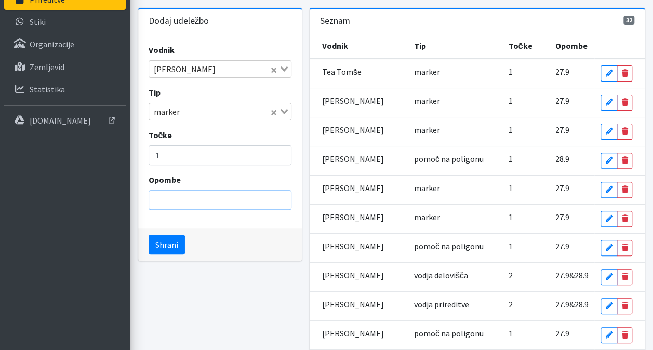
click at [202, 196] on input "Opombe" at bounding box center [220, 200] width 143 height 20
type input "1"
type input "27.9"
click at [167, 235] on button "Shrani" at bounding box center [167, 245] width 36 height 20
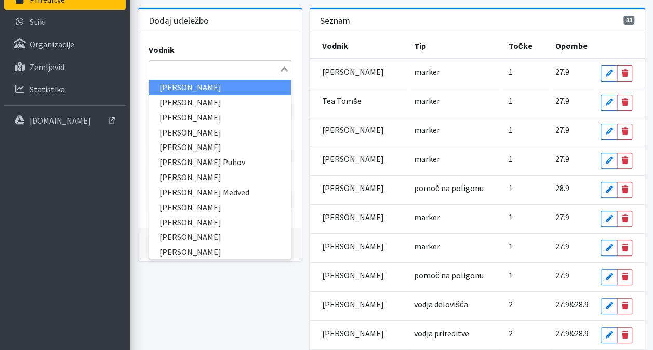
click at [162, 72] on input "Search for option" at bounding box center [214, 69] width 128 height 12
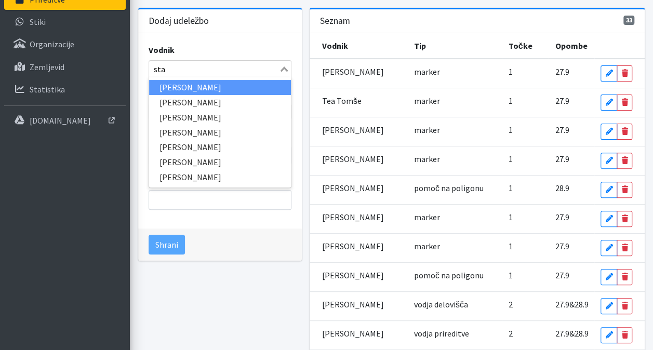
type input "staš"
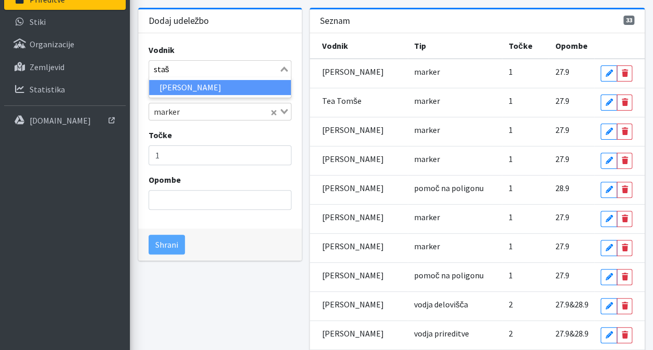
click at [183, 80] on li "Staša Vošnjak" at bounding box center [220, 87] width 142 height 15
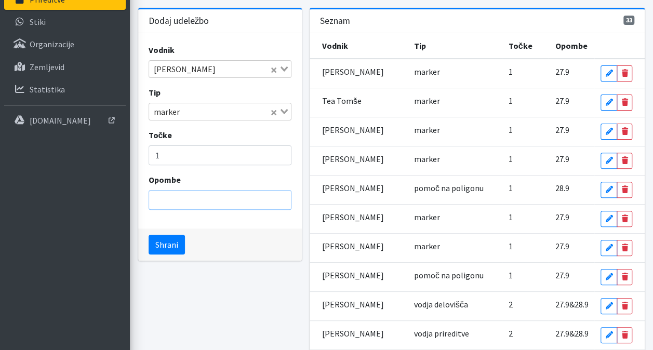
click at [194, 201] on input "Opombe" at bounding box center [220, 200] width 143 height 20
type input "28.9"
click at [167, 246] on button "Shrani" at bounding box center [167, 245] width 36 height 20
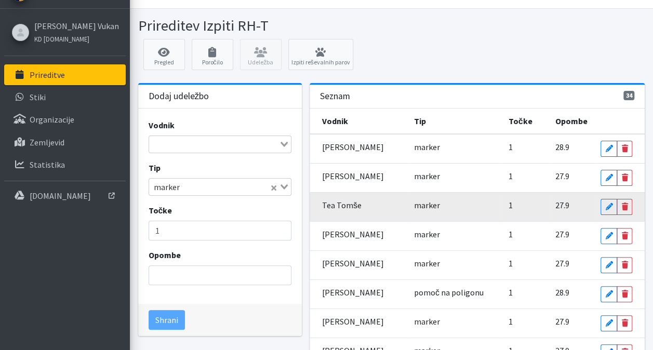
scroll to position [20, 0]
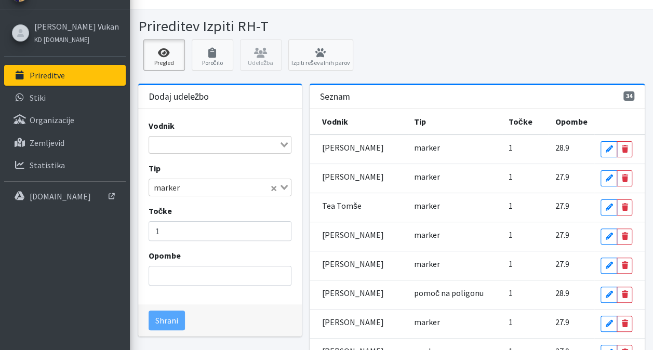
click at [172, 60] on link "Pregled" at bounding box center [164, 55] width 42 height 31
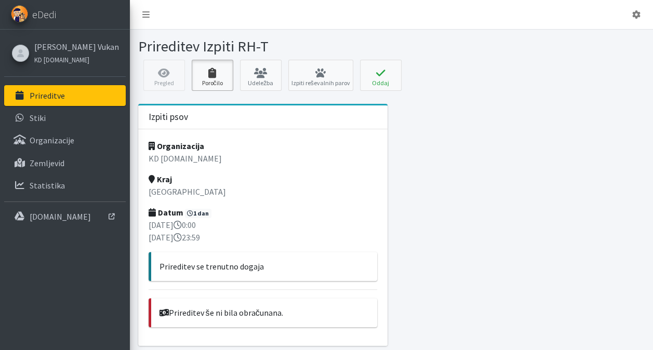
click at [204, 83] on link "Poročilo" at bounding box center [213, 75] width 42 height 31
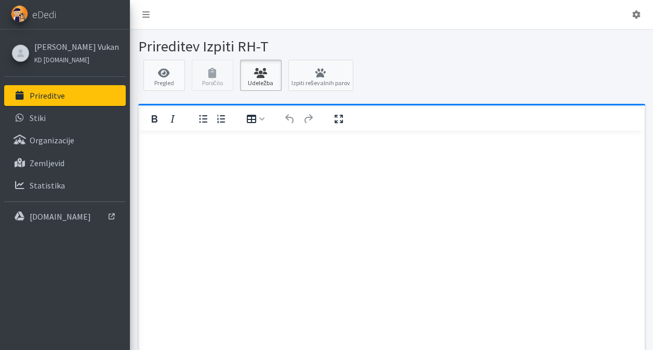
click at [256, 69] on icon at bounding box center [260, 73] width 35 height 10
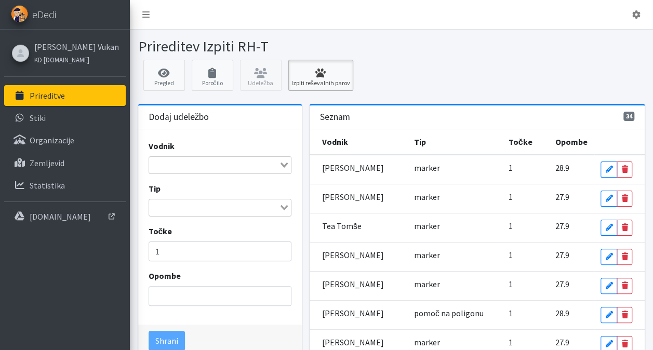
click at [323, 75] on icon at bounding box center [321, 73] width 59 height 10
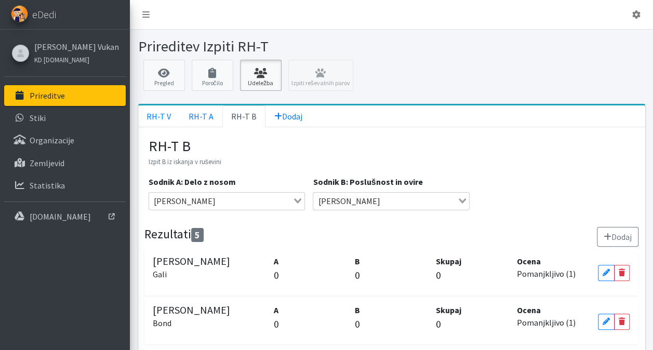
click at [259, 77] on icon at bounding box center [260, 73] width 35 height 10
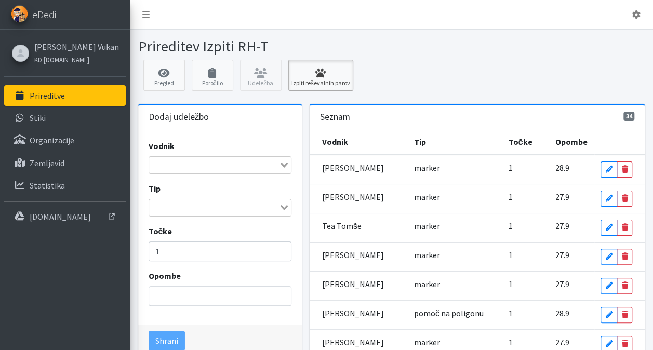
click at [314, 75] on icon at bounding box center [321, 73] width 59 height 10
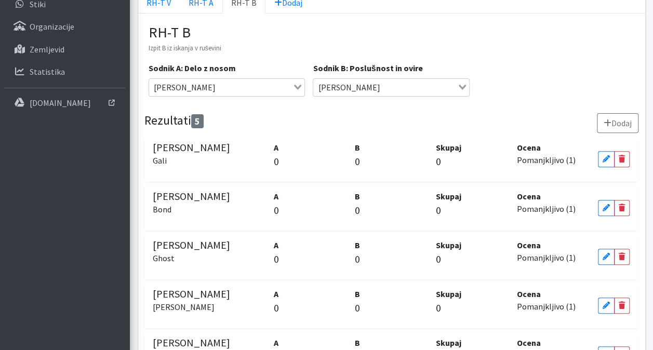
scroll to position [113, 0]
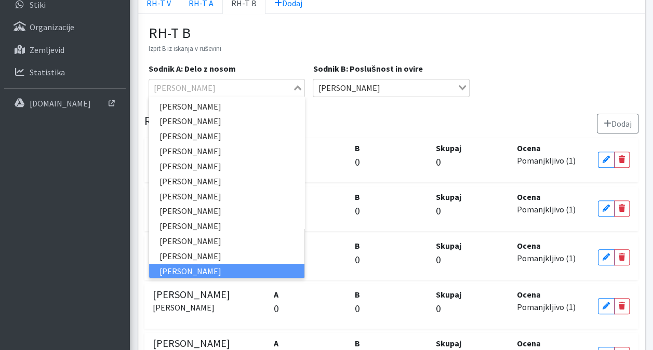
click at [295, 89] on div "Loading..." at bounding box center [299, 87] width 12 height 15
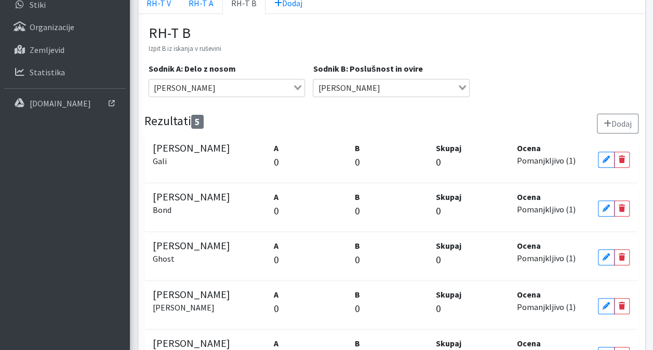
click at [287, 48] on p "Izpit B iz iskanja v ruševini" at bounding box center [392, 48] width 487 height 12
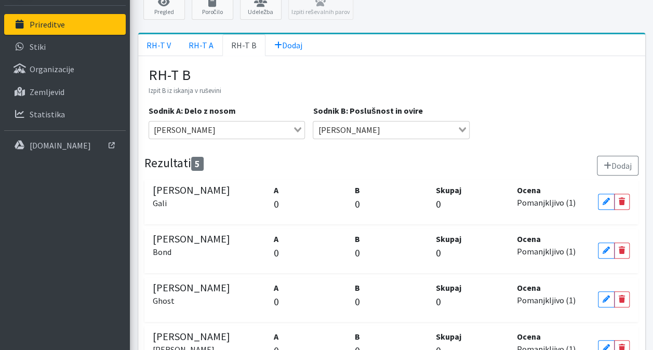
scroll to position [70, 0]
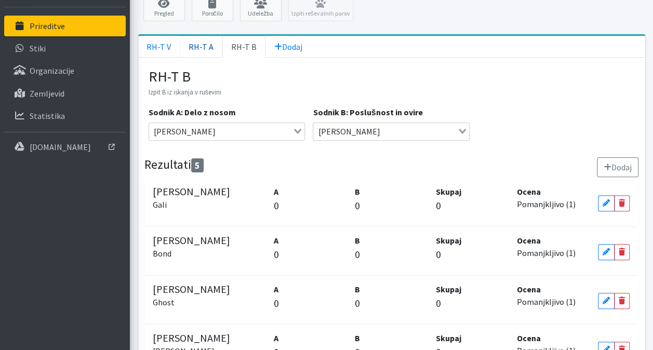
click at [199, 43] on link "RH-T A" at bounding box center [201, 47] width 43 height 22
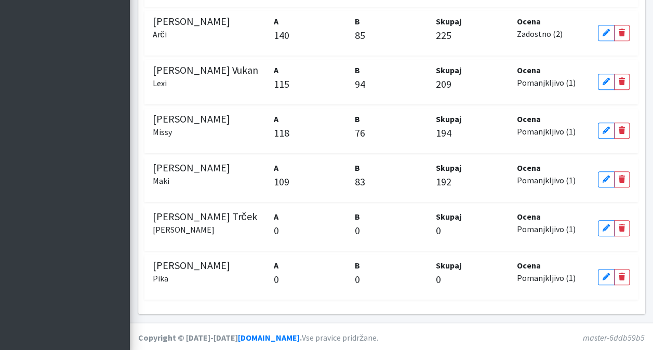
scroll to position [0, 0]
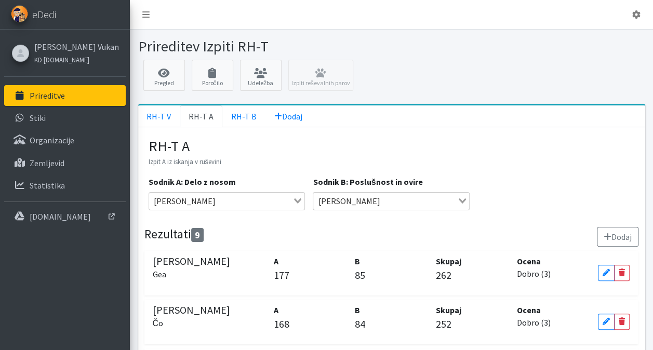
click at [546, 173] on div "RH-T A Izpit A iz iskanja v ruševini Sodnik A: Delo z nosom Mateja Nolimal Load…" at bounding box center [392, 178] width 487 height 81
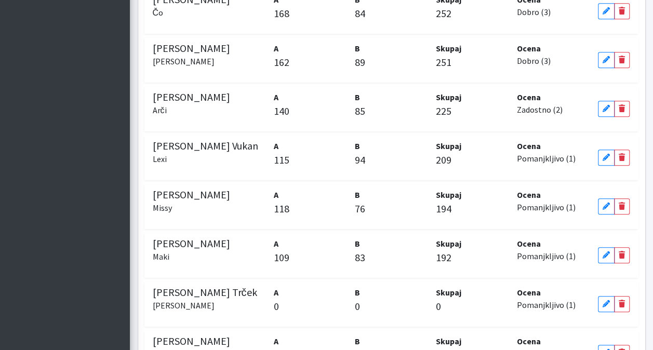
scroll to position [387, 0]
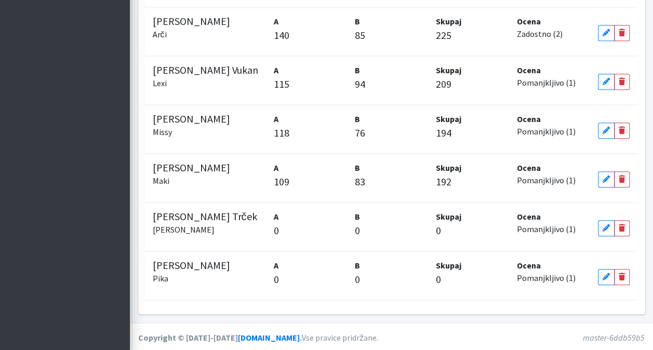
click at [452, 281] on p "0" at bounding box center [472, 280] width 73 height 16
click at [241, 174] on h5 "Jože Šviglin Maki" at bounding box center [210, 174] width 114 height 25
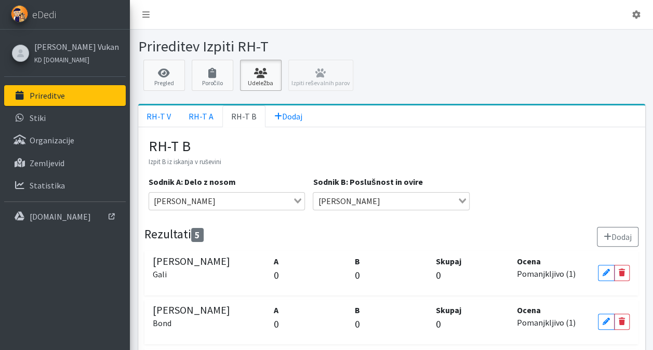
click at [265, 79] on link "Udeležba" at bounding box center [261, 75] width 42 height 31
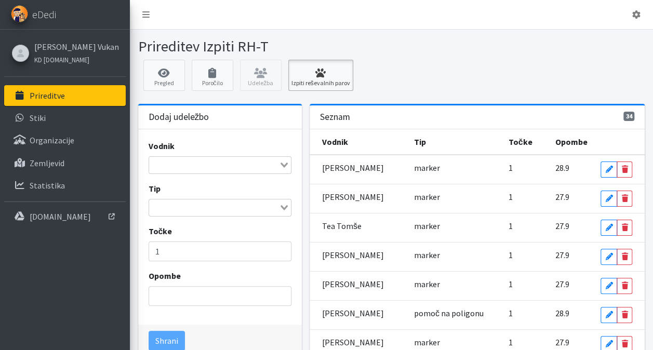
click at [316, 77] on link "Izpiti reševalnih parov" at bounding box center [320, 75] width 65 height 31
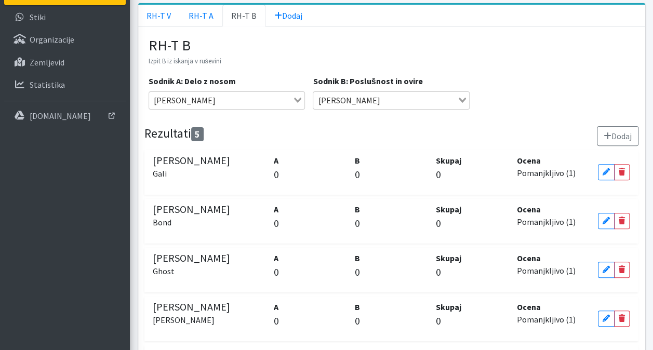
scroll to position [102, 0]
click at [204, 8] on link "RH-T A" at bounding box center [201, 15] width 43 height 22
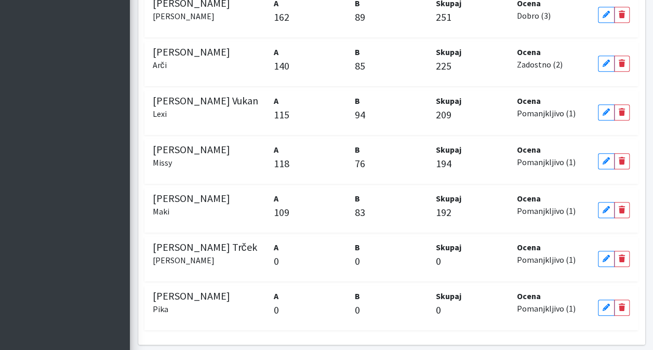
scroll to position [387, 0]
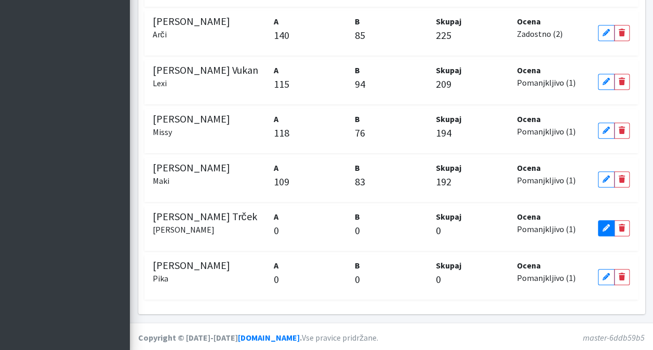
click at [606, 231] on link "Edit" at bounding box center [606, 228] width 17 height 16
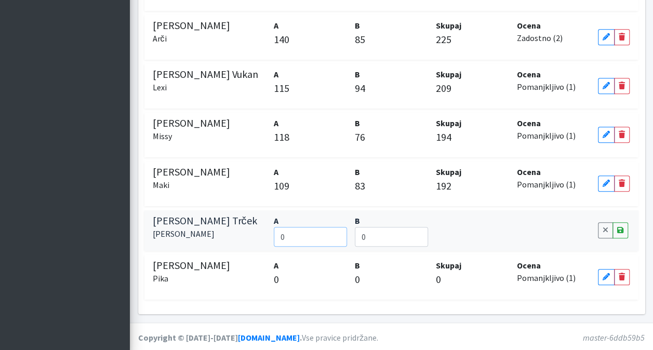
click at [305, 232] on input "0" at bounding box center [310, 237] width 73 height 20
type input "105"
click at [626, 228] on link "Save" at bounding box center [621, 230] width 16 height 16
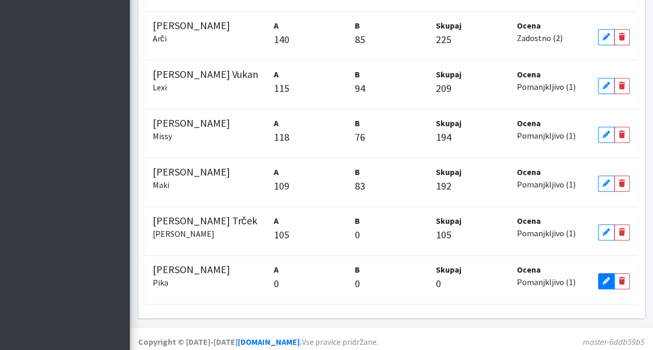
click at [603, 278] on icon at bounding box center [606, 281] width 7 height 7
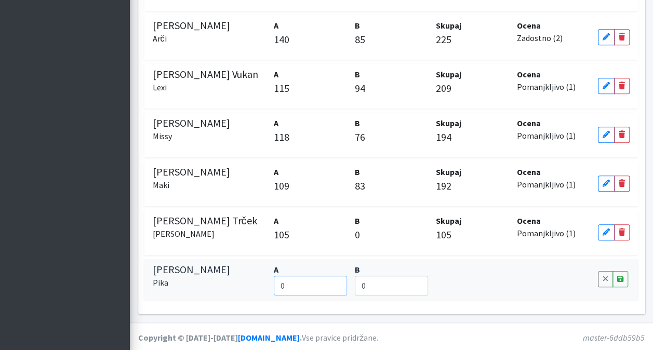
click at [305, 278] on input "0" at bounding box center [310, 286] width 73 height 20
type input "180"
click at [621, 278] on icon at bounding box center [621, 279] width 6 height 7
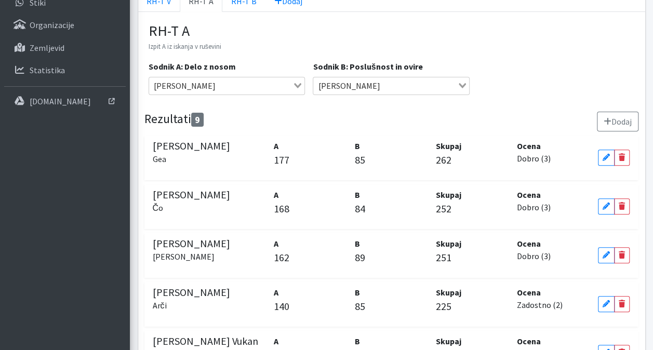
scroll to position [114, 0]
